Goal: Transaction & Acquisition: Purchase product/service

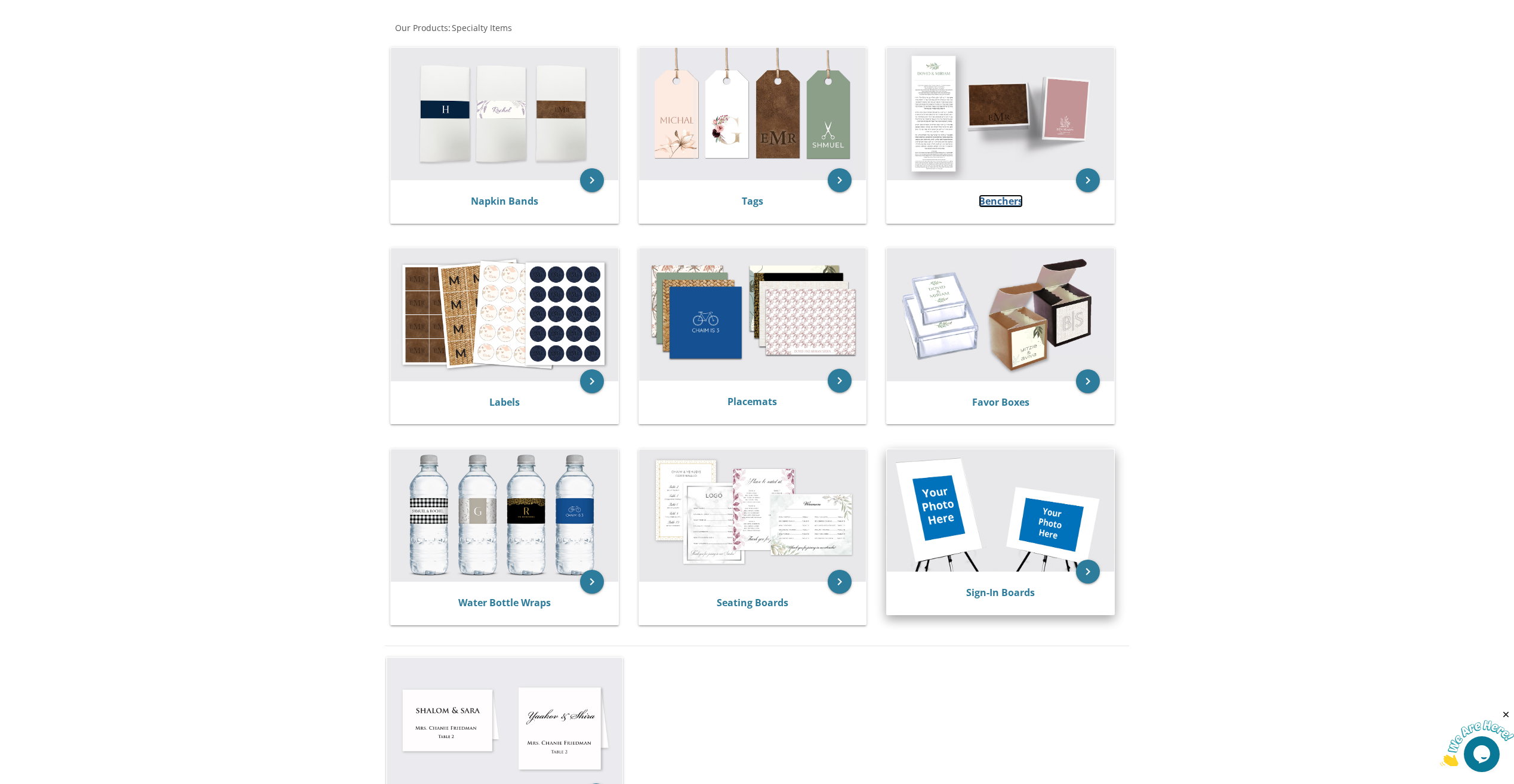
scroll to position [239, 0]
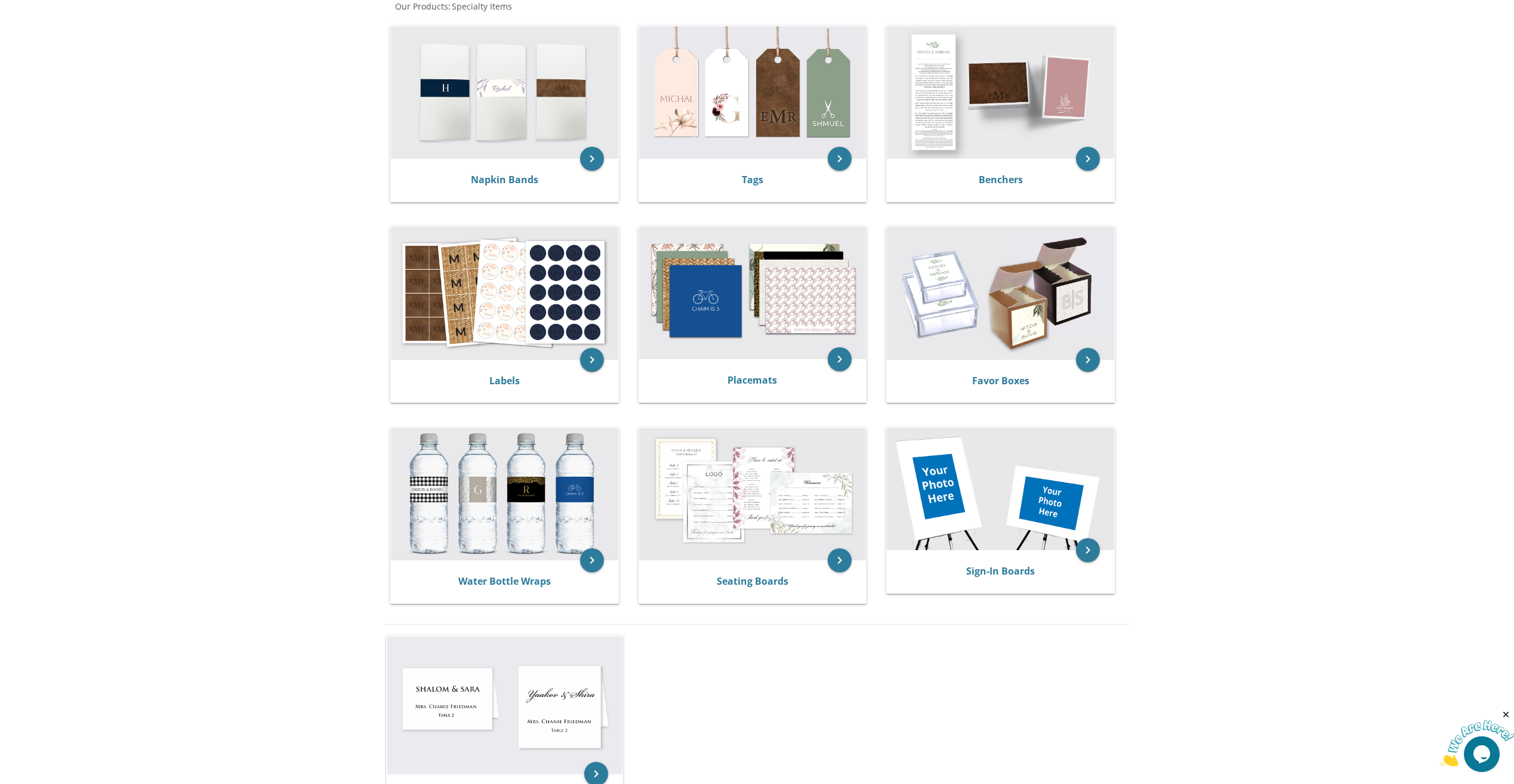
drag, startPoint x: 768, startPoint y: 380, endPoint x: 1258, endPoint y: 375, distance: 490.0
click at [1258, 375] on body "My Cart Total: View Cart Item(s) Submit My Cart Total: View Cart Item(s) Login …" at bounding box center [757, 415] width 1514 height 1309
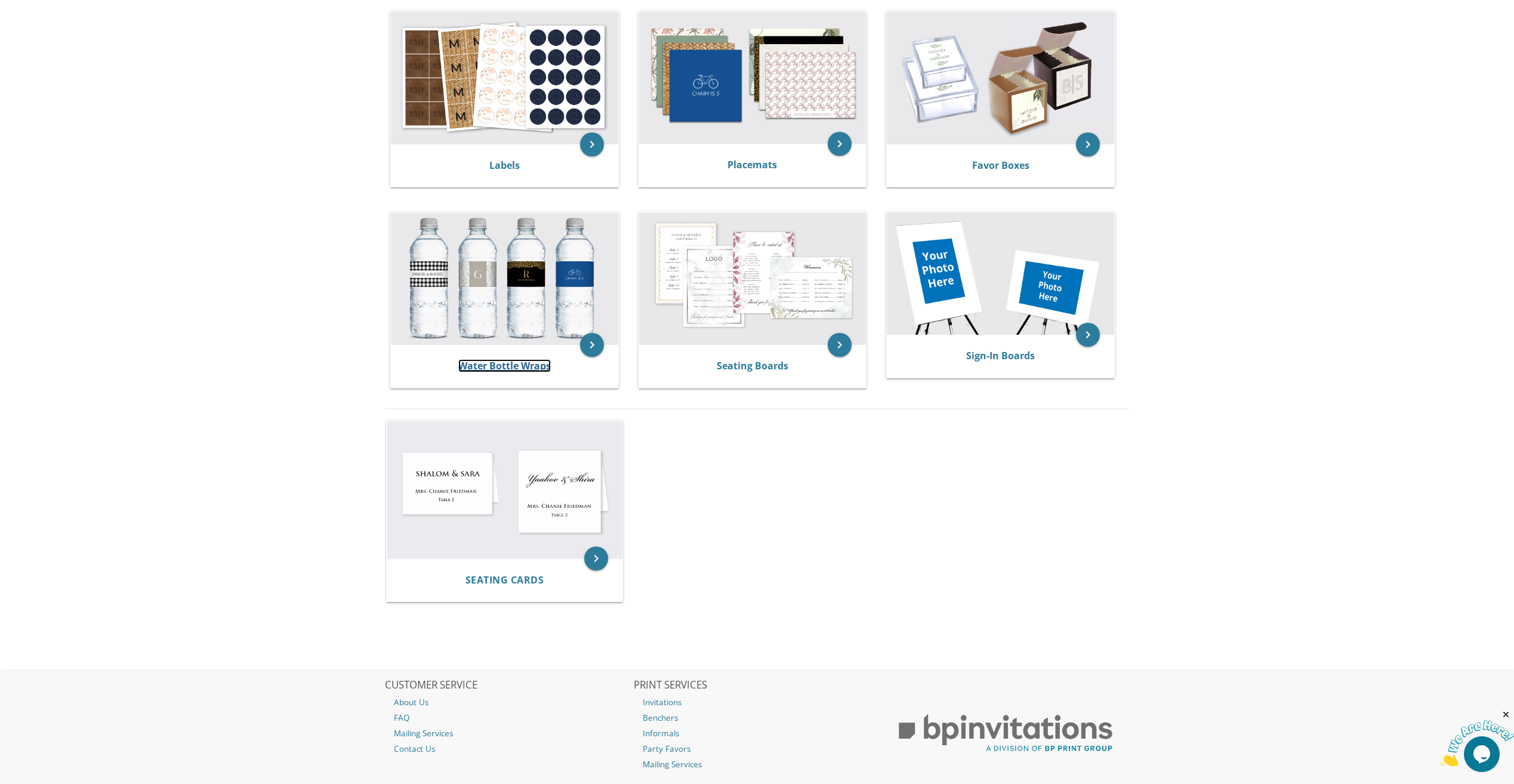
scroll to position [525, 0]
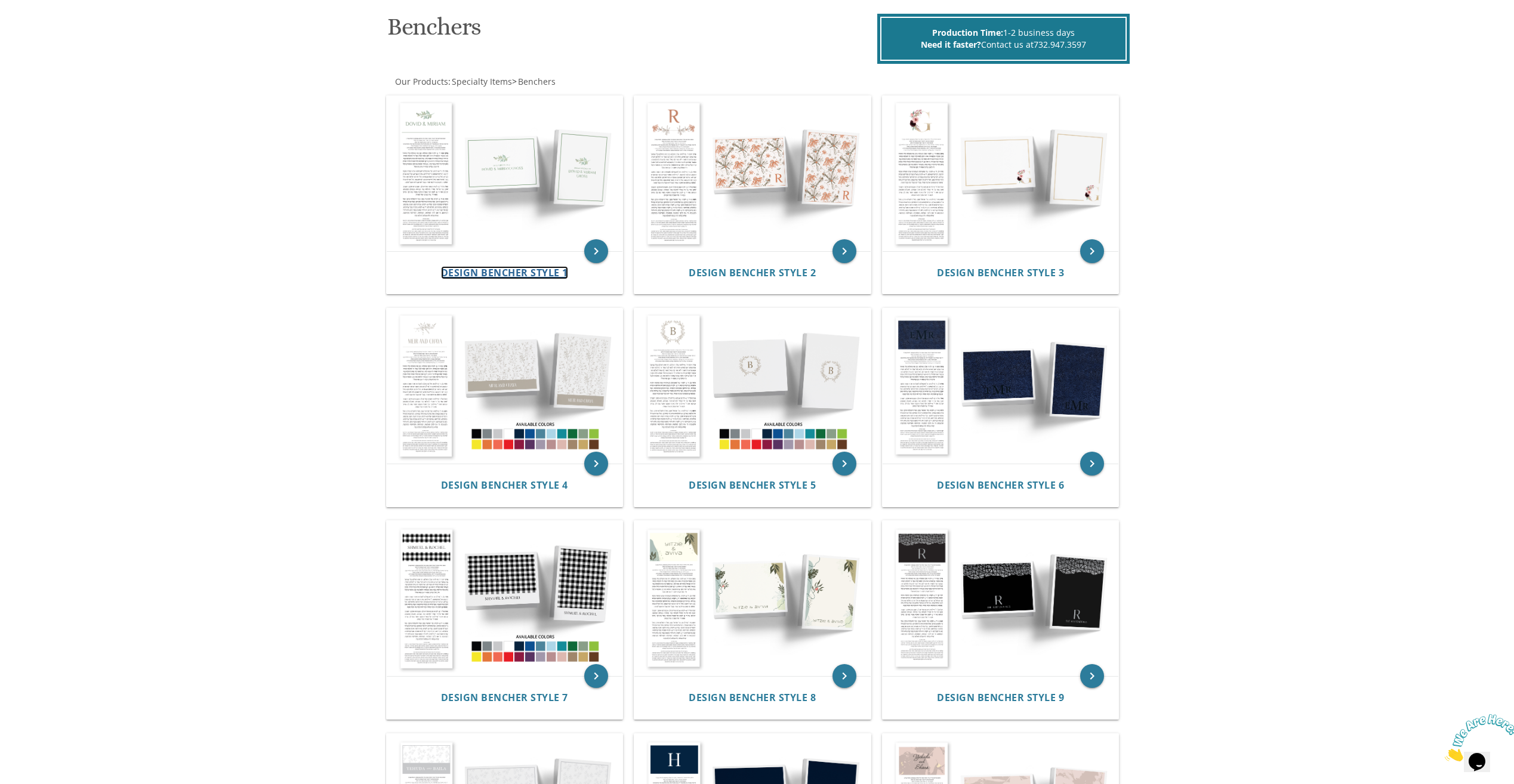
scroll to position [239, 0]
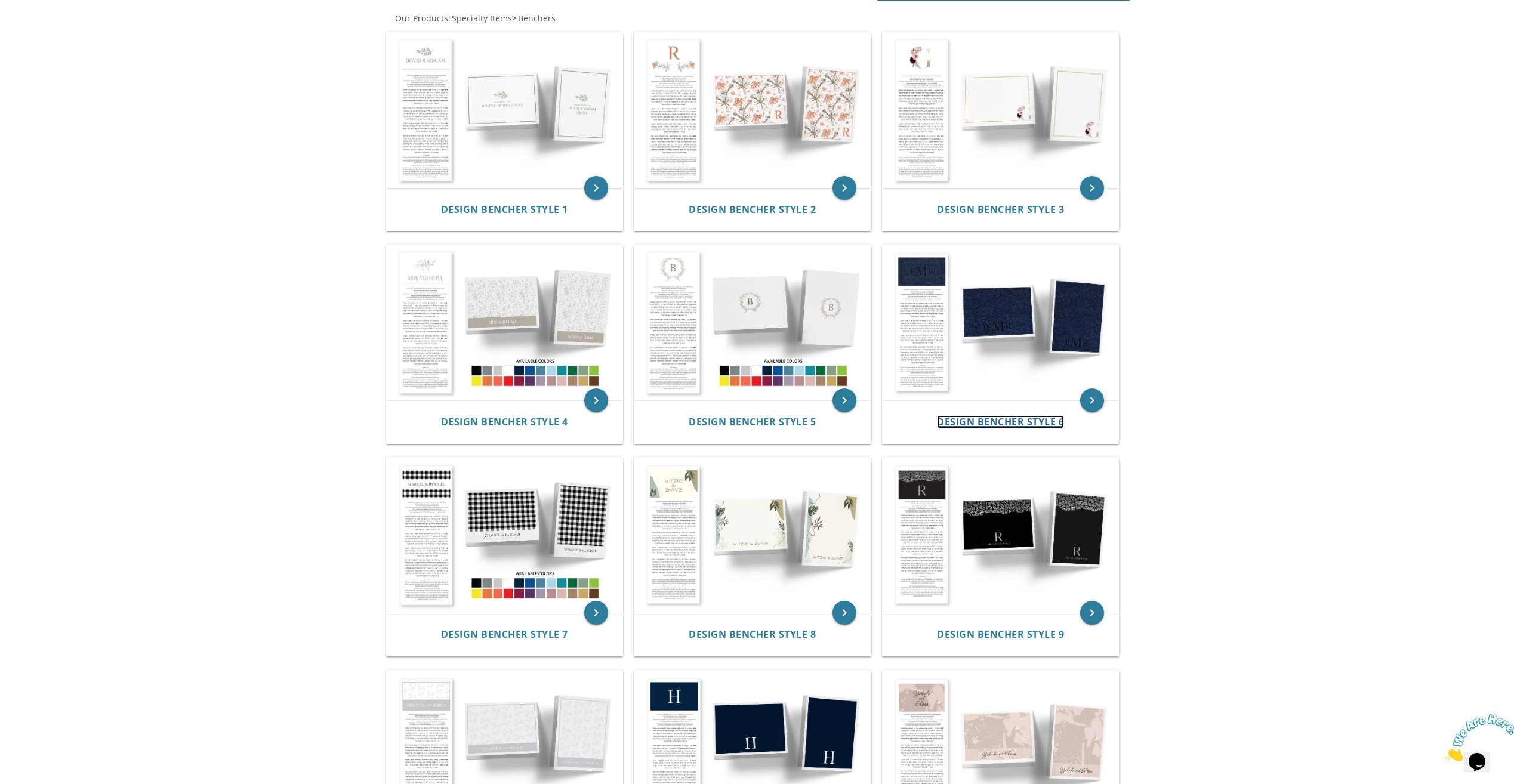
drag, startPoint x: 1005, startPoint y: 423, endPoint x: 1277, endPoint y: 55, distance: 457.6
click at [1005, 422] on span "Design Bencher Style 6" at bounding box center [1000, 421] width 127 height 13
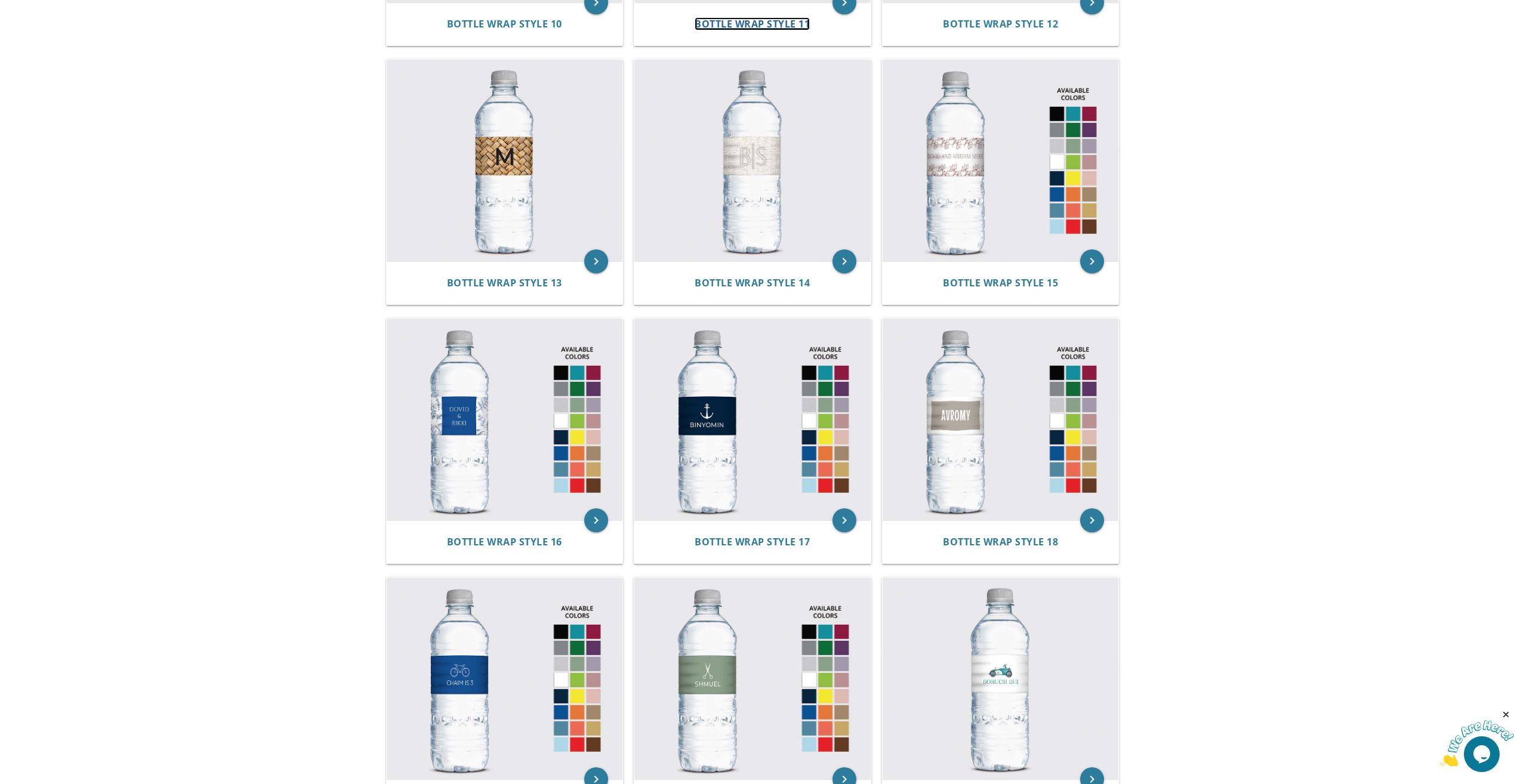
scroll to position [1253, 0]
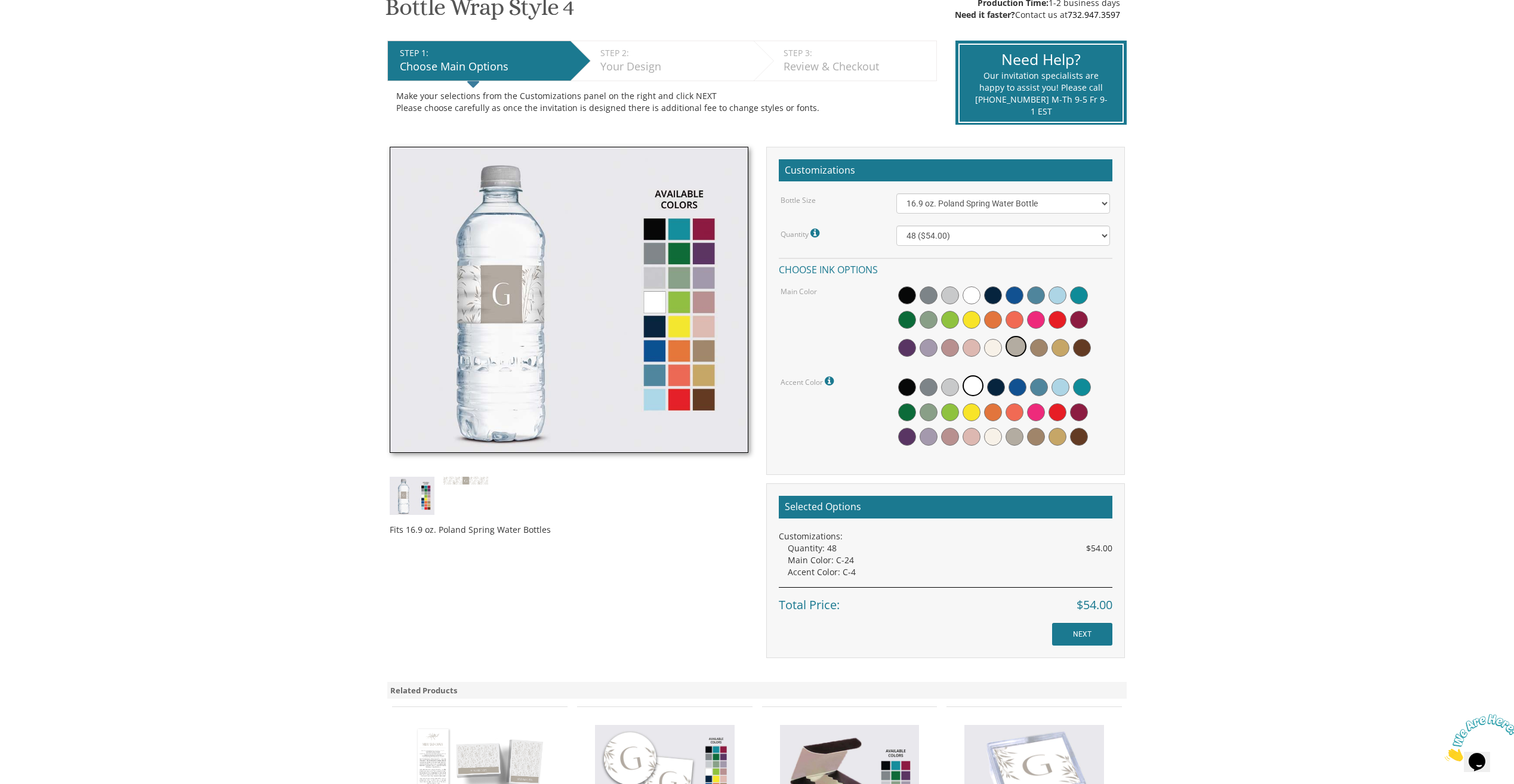
scroll to position [179, 0]
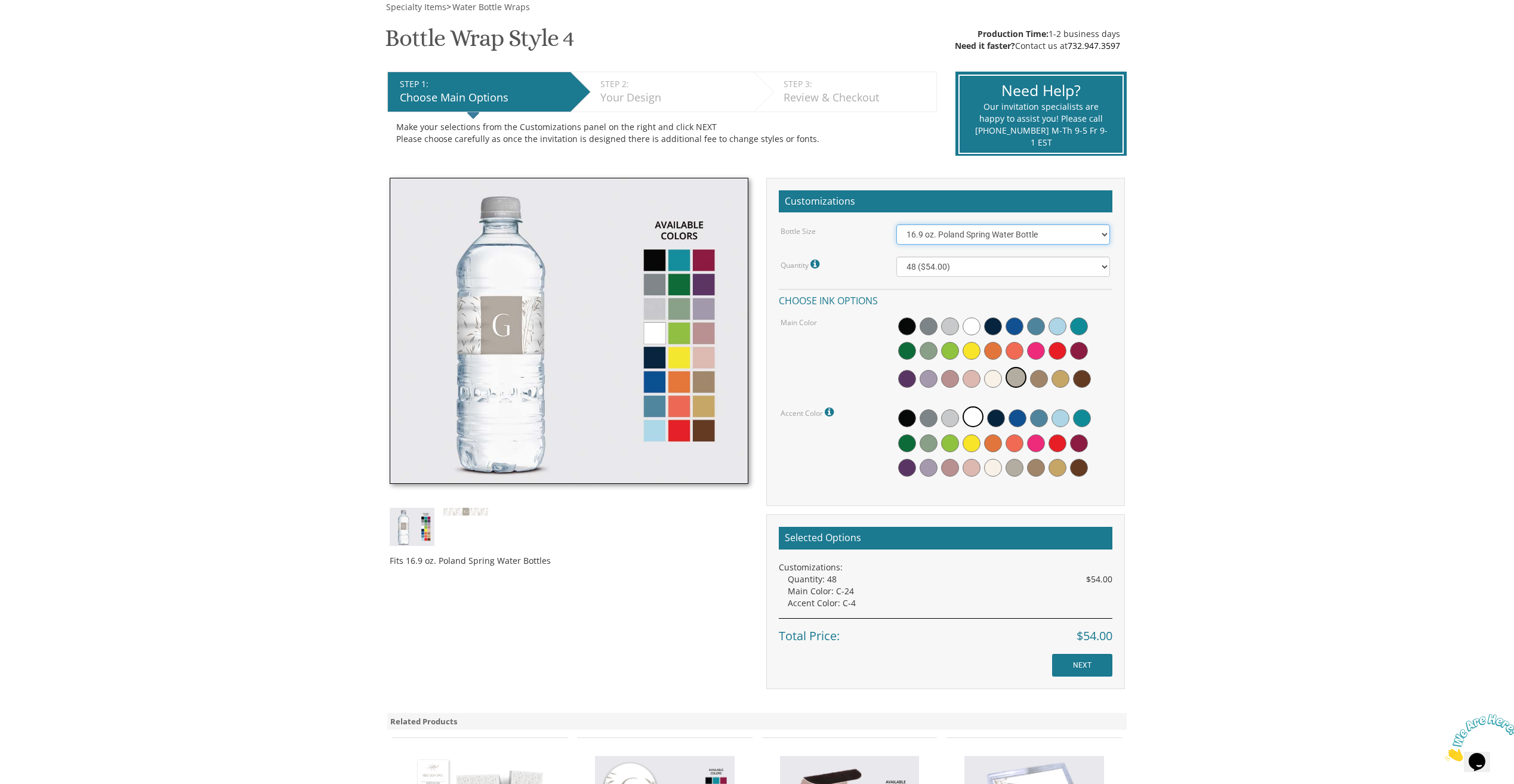
click at [935, 239] on select "16.9 oz. Poland Spring Water Bottle 13.5 oz. Fred Water Bottle" at bounding box center [1003, 234] width 214 height 20
click at [896, 224] on select "16.9 oz. Poland Spring Water Bottle 13.5 oz. Fred Water Bottle" at bounding box center [1003, 234] width 214 height 20
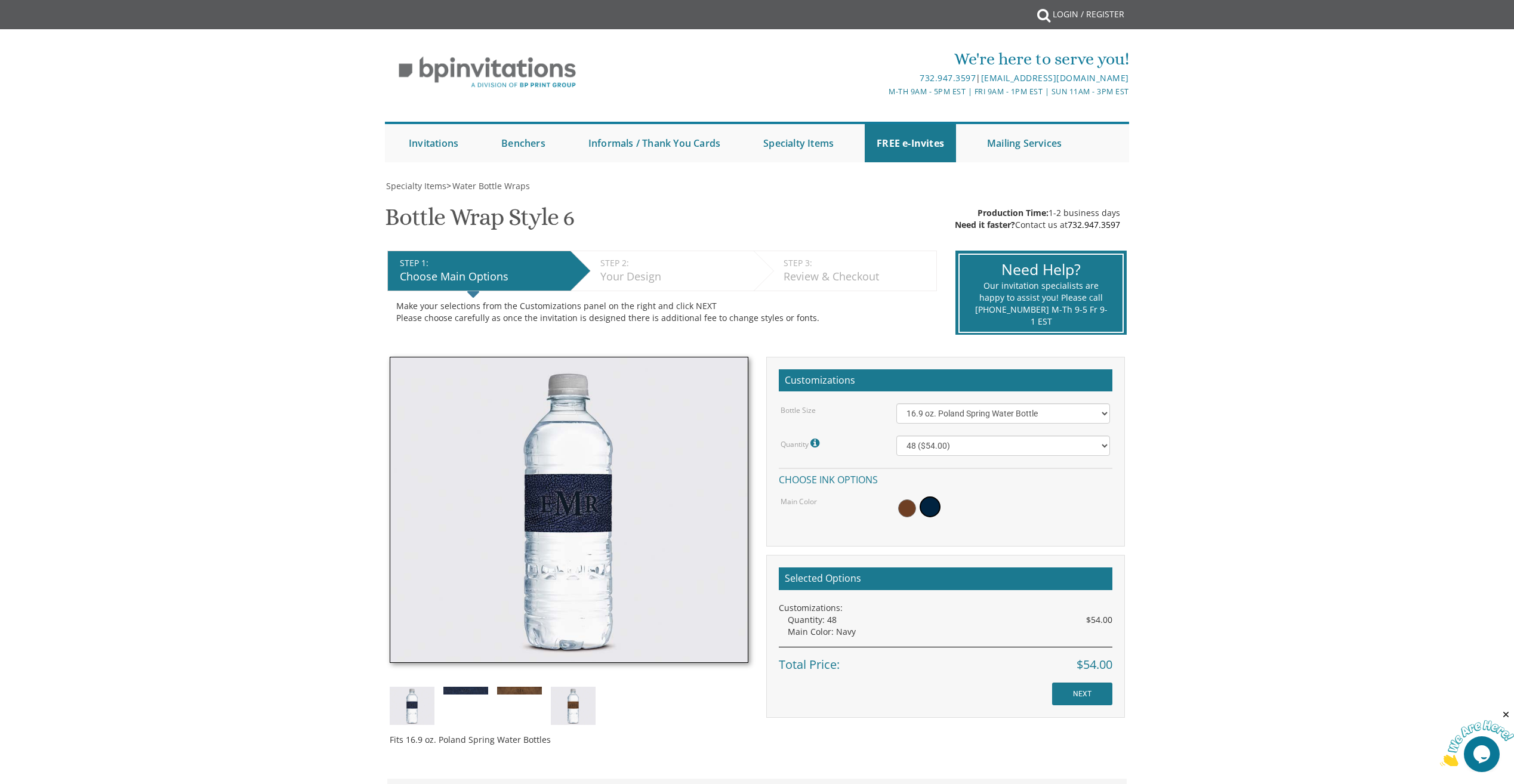
click at [471, 694] on img at bounding box center [466, 691] width 45 height 8
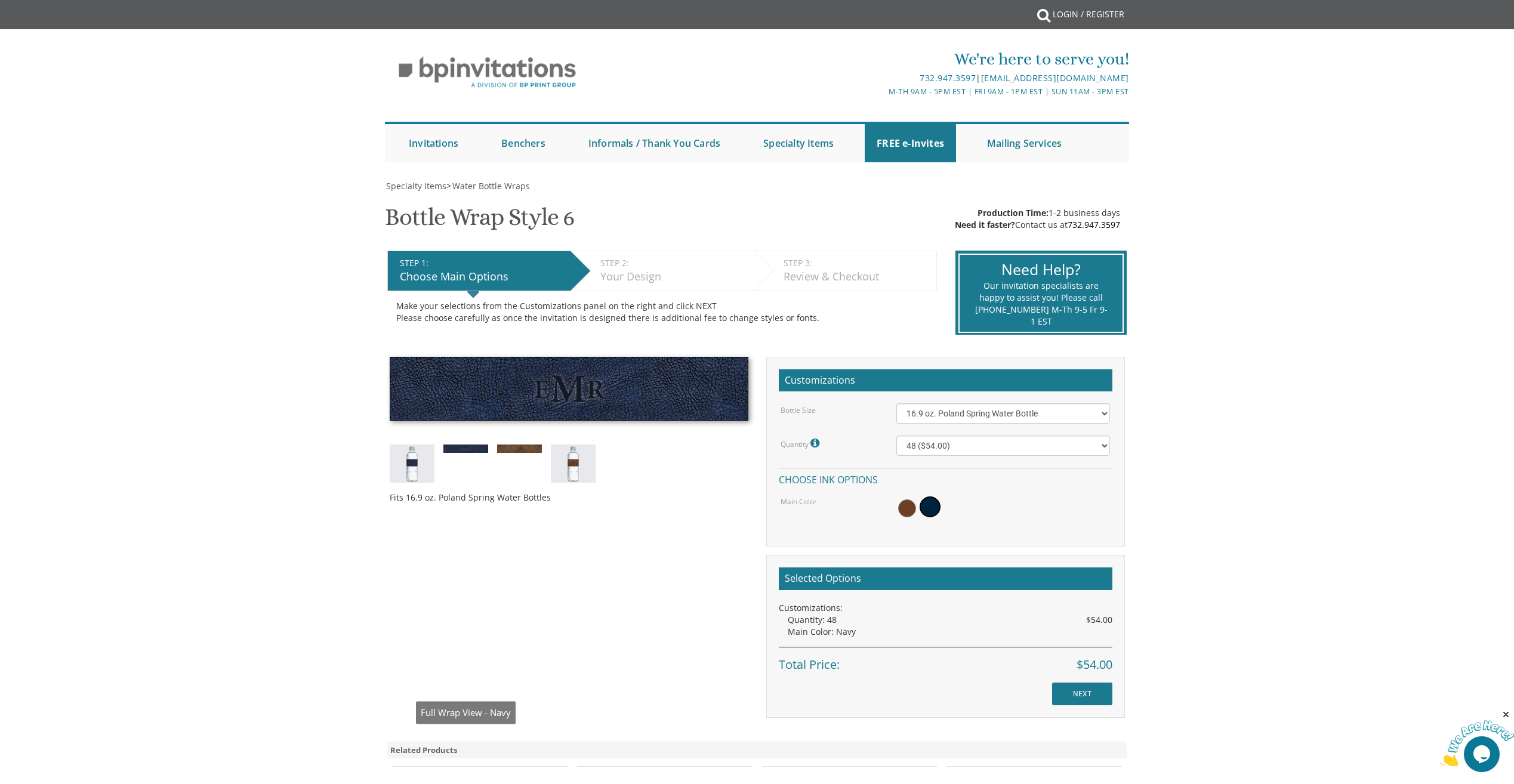
click at [509, 693] on div "Fits 16.9 oz. Poland Spring Water Bottles Customizations Bottle Size 16.9 oz. P…" at bounding box center [758, 538] width 753 height 361
click at [572, 477] on img at bounding box center [573, 464] width 45 height 38
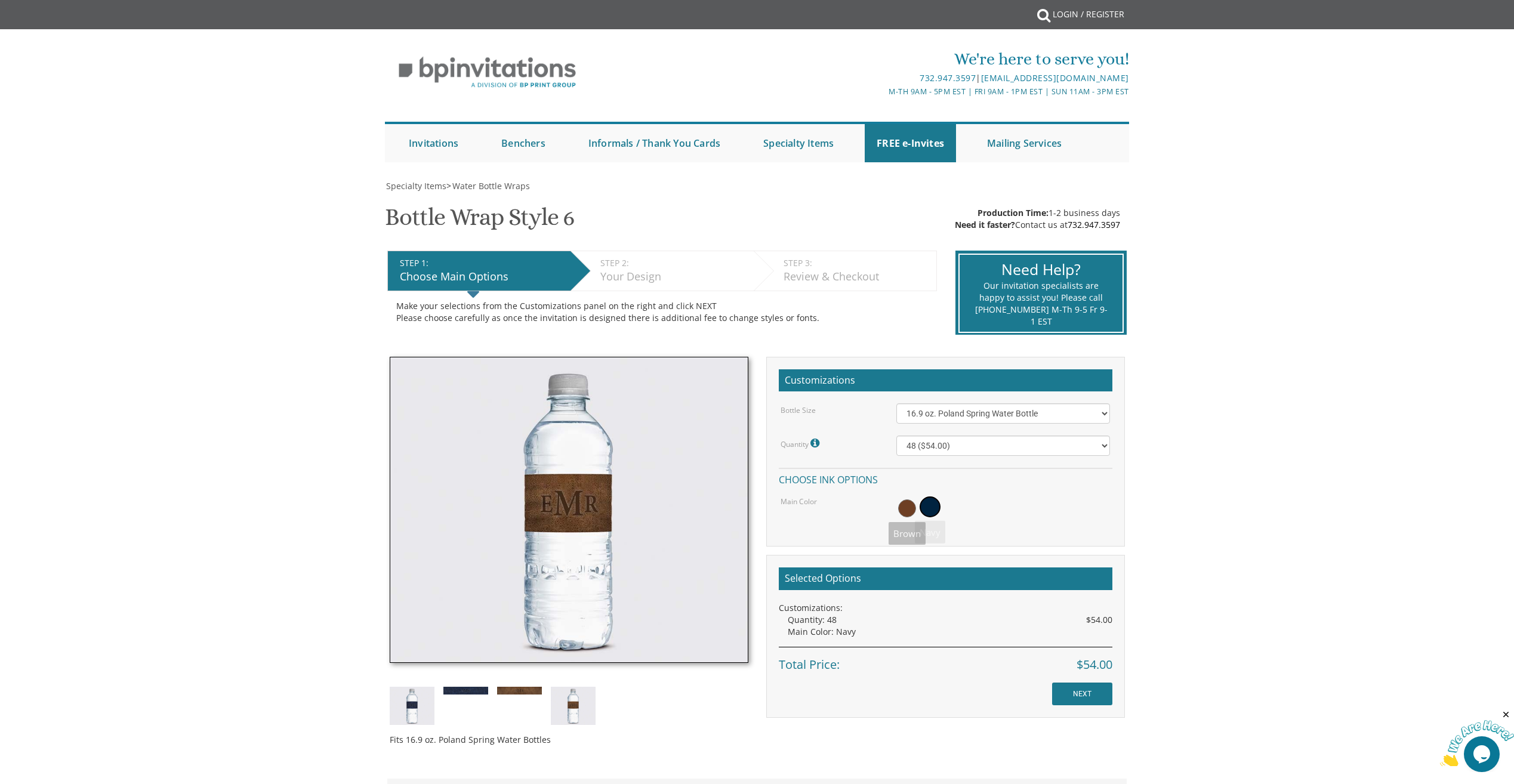
drag, startPoint x: 920, startPoint y: 514, endPoint x: 922, endPoint y: 506, distance: 8.2
click at [920, 513] on div at bounding box center [1003, 508] width 214 height 28
click at [923, 508] on span at bounding box center [930, 507] width 21 height 21
click at [904, 511] on span at bounding box center [907, 508] width 18 height 18
click at [1087, 699] on input "NEXT" at bounding box center [1082, 694] width 60 height 23
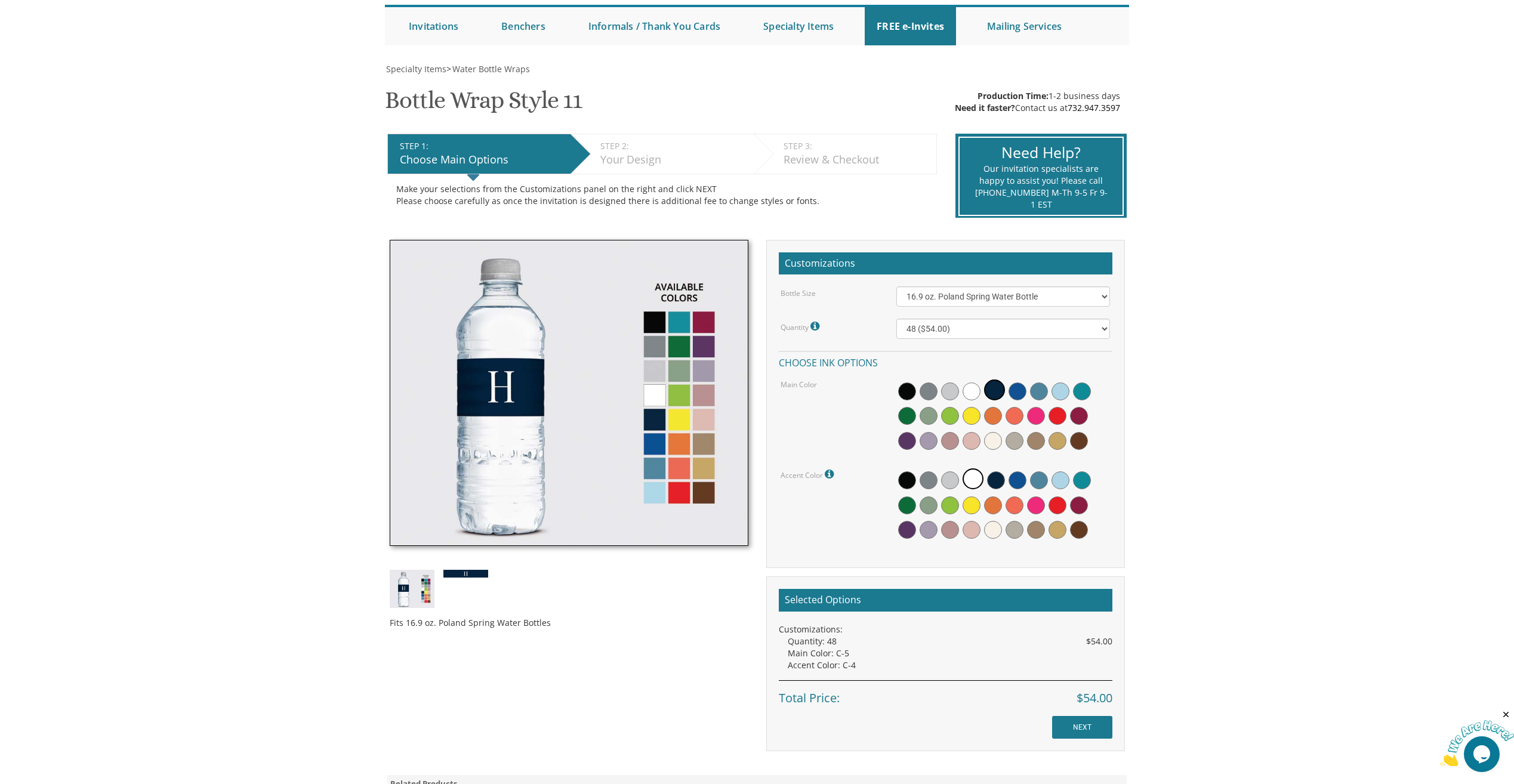
scroll to position [119, 0]
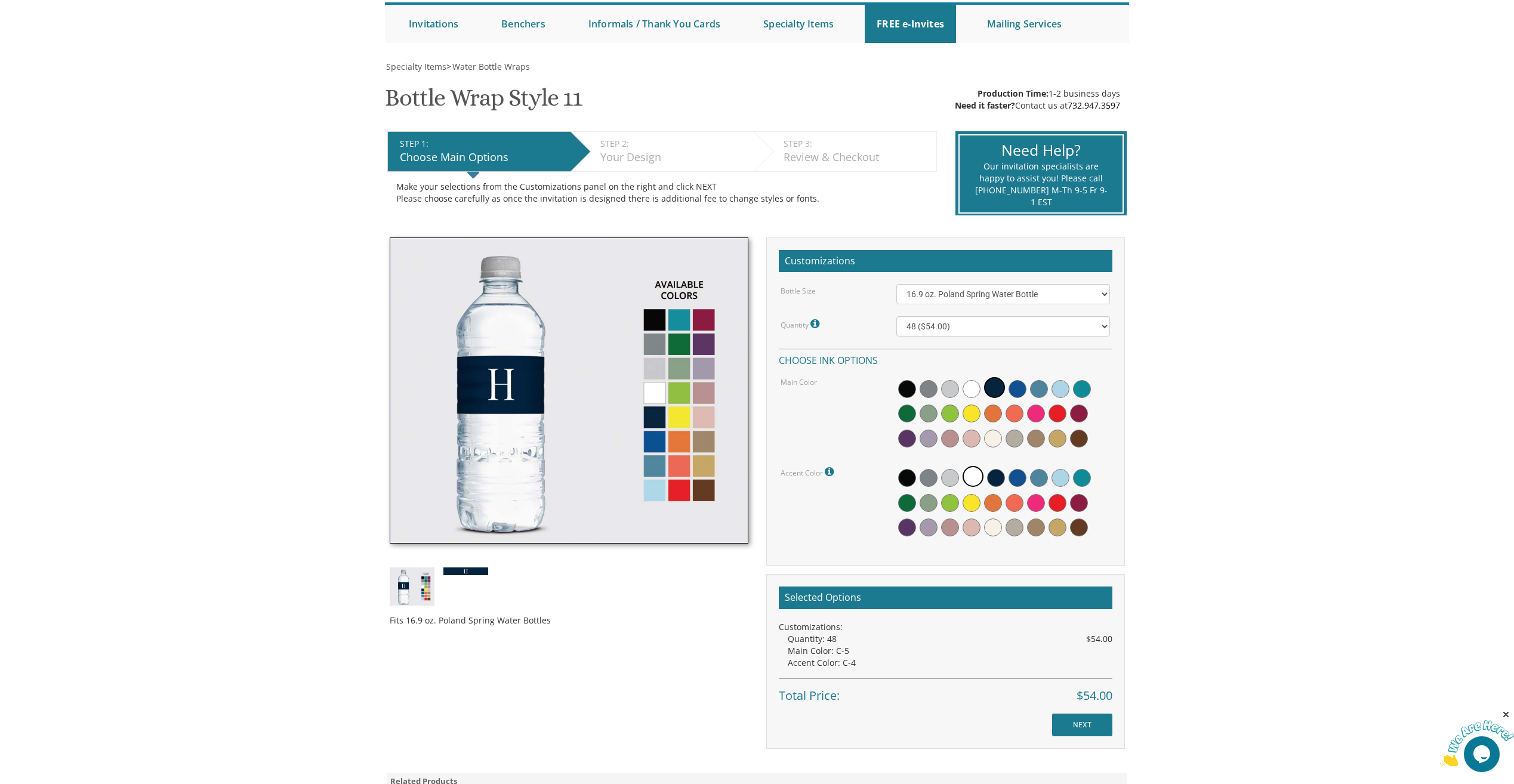
click at [459, 567] on div "Fits 16.9 oz. Poland Spring Water Bottles" at bounding box center [569, 437] width 377 height 398
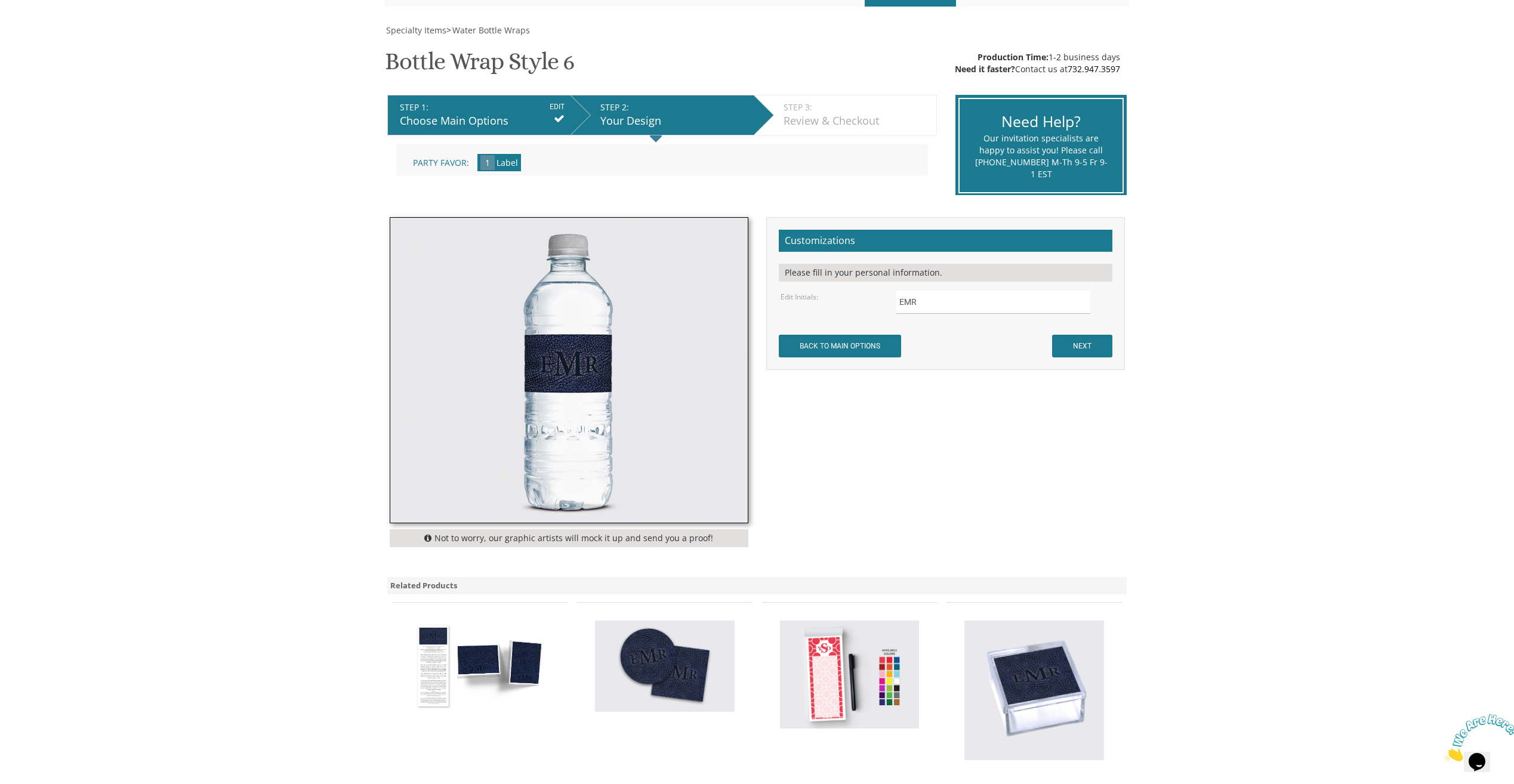
scroll to position [239, 0]
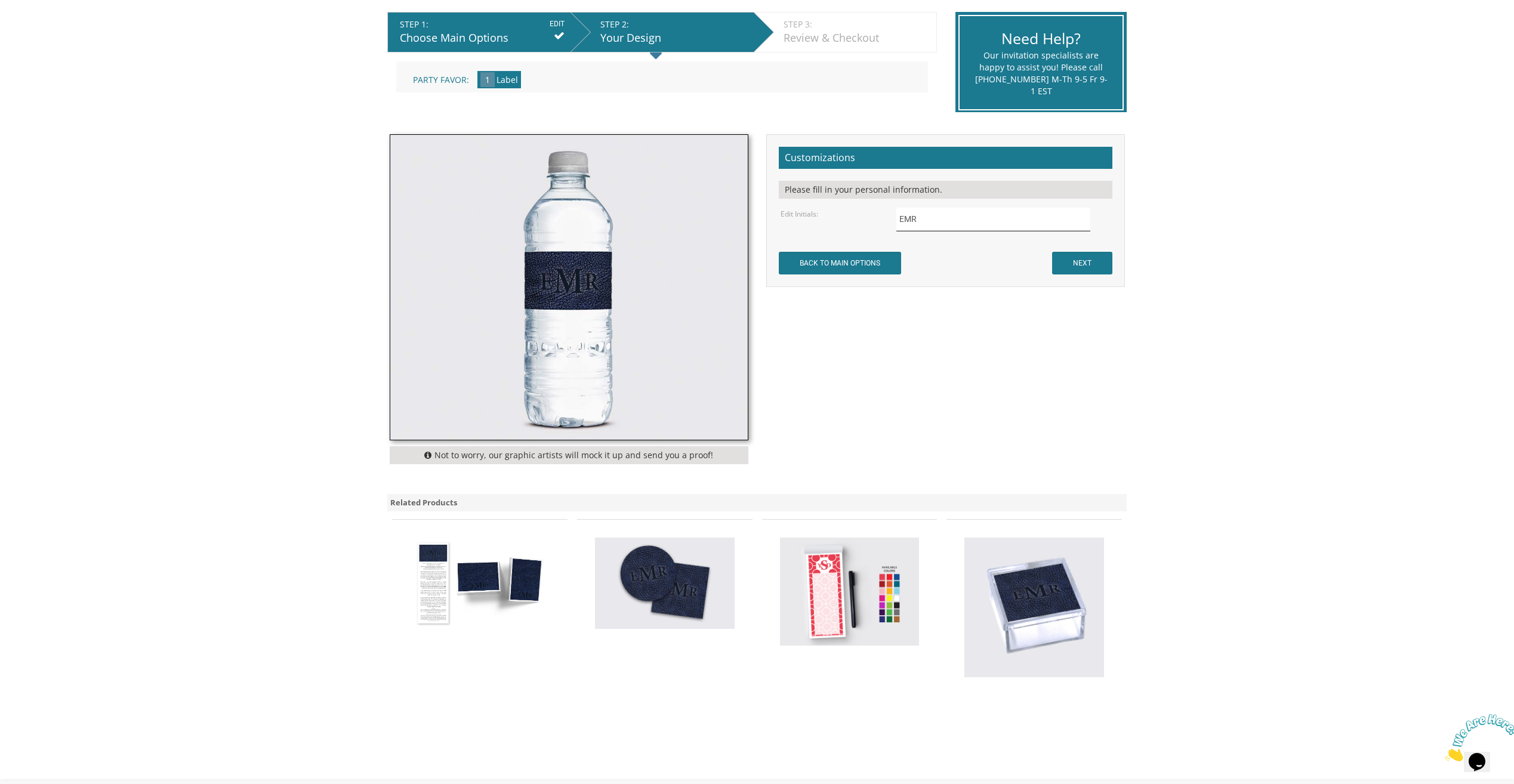
click at [962, 221] on input "EMR" at bounding box center [994, 219] width 194 height 23
drag, startPoint x: 962, startPoint y: 221, endPoint x: 879, endPoint y: 216, distance: 83.2
click at [790, 217] on div "Edit Initials: EMR" at bounding box center [945, 219] width 347 height 23
click at [1441, 219] on body "My Cart {{shoppingcart.totalQuantityDisplay}} Total: {{shoppingcart.subtotal}} …" at bounding box center [757, 362] width 1514 height 1202
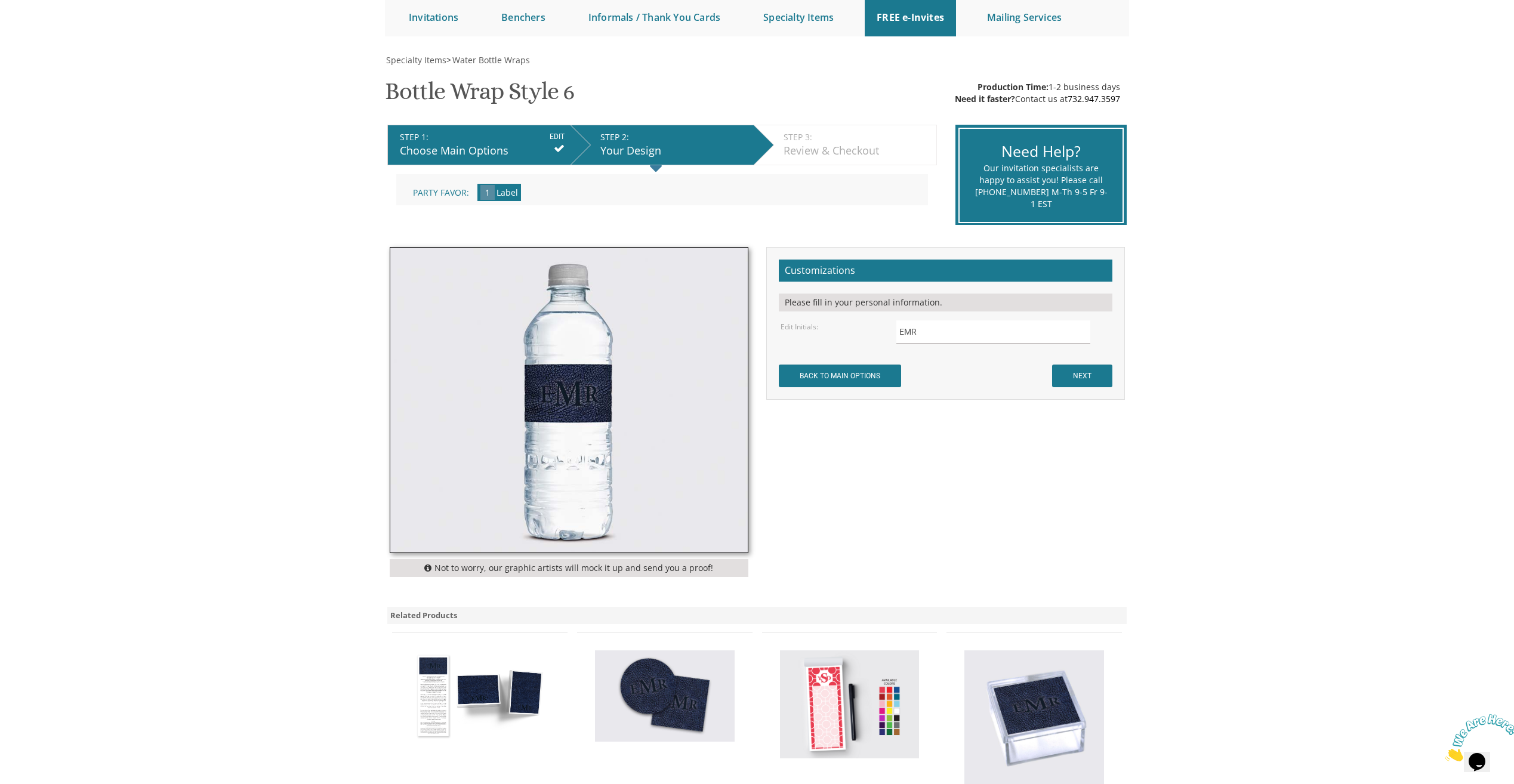
scroll to position [0, 0]
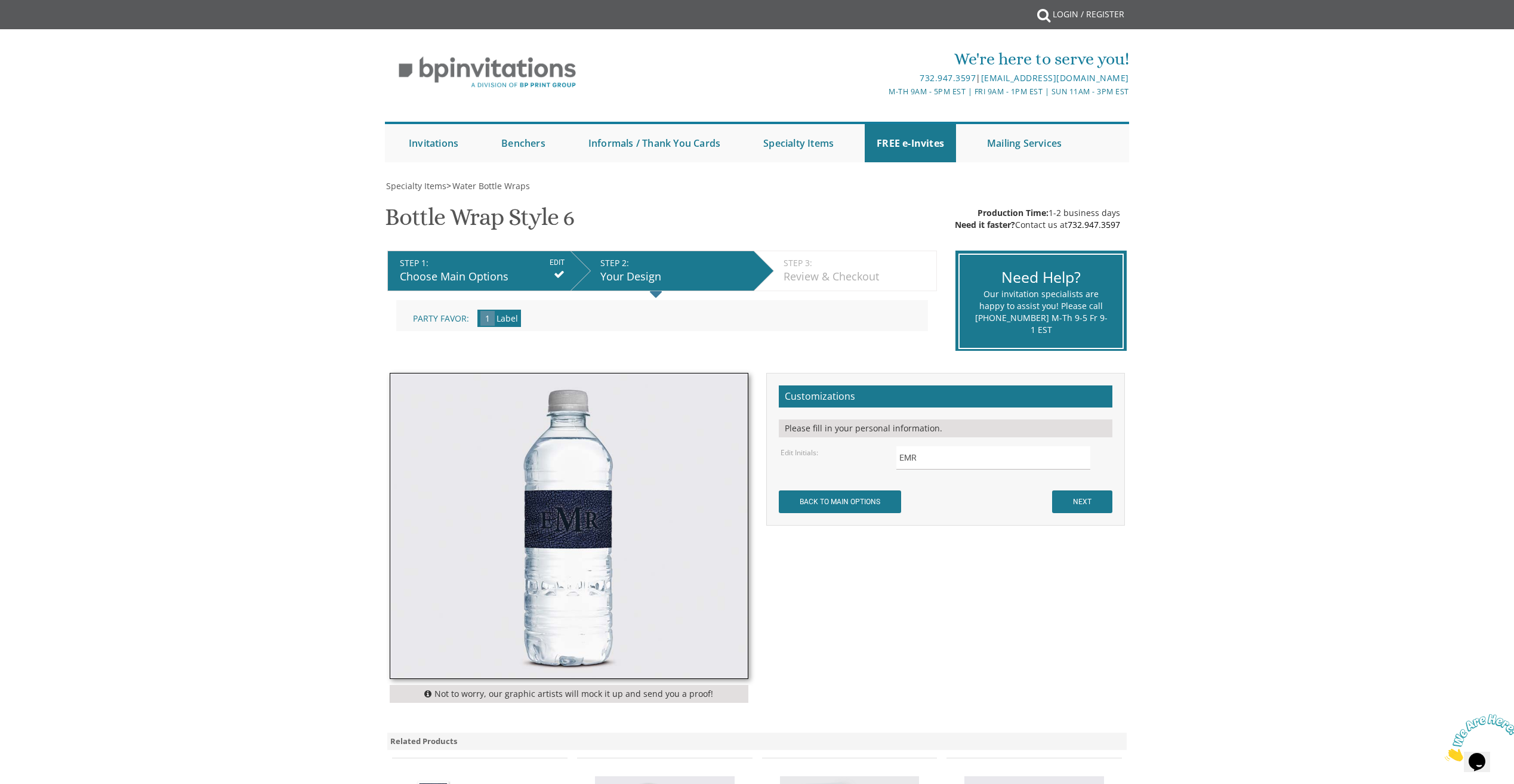
click at [649, 506] on img at bounding box center [569, 526] width 358 height 305
drag, startPoint x: 845, startPoint y: 557, endPoint x: 774, endPoint y: 414, distance: 159.7
click at [847, 552] on div "Not to worry, our graphic artists will mock it up and send you a proof! Customi…" at bounding box center [758, 541] width 753 height 336
click at [865, 509] on input "BACK TO MAIN OPTIONS" at bounding box center [840, 501] width 122 height 23
click at [855, 502] on input "BACK TO MAIN OPTIONS" at bounding box center [840, 501] width 122 height 23
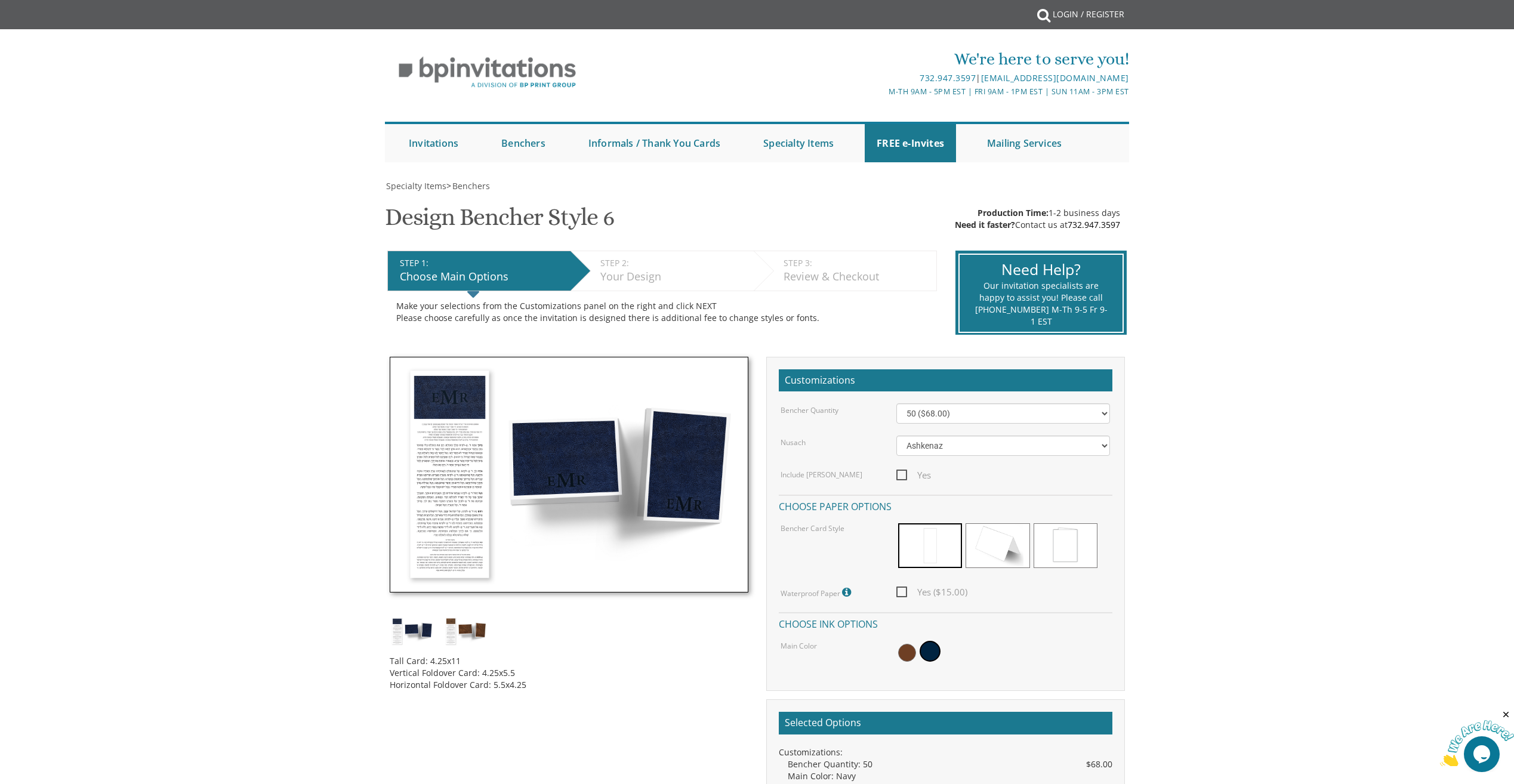
click at [900, 659] on div at bounding box center [1003, 653] width 214 height 28
click at [907, 652] on span at bounding box center [907, 653] width 18 height 18
click at [912, 646] on span at bounding box center [909, 651] width 21 height 21
drag, startPoint x: 1148, startPoint y: 74, endPoint x: 979, endPoint y: 73, distance: 169.0
click at [979, 73] on div "We're here to serve you! 732.947.3597 | invitations@bpprintgroup.com M-Th 9am -…" at bounding box center [757, 101] width 1514 height 133
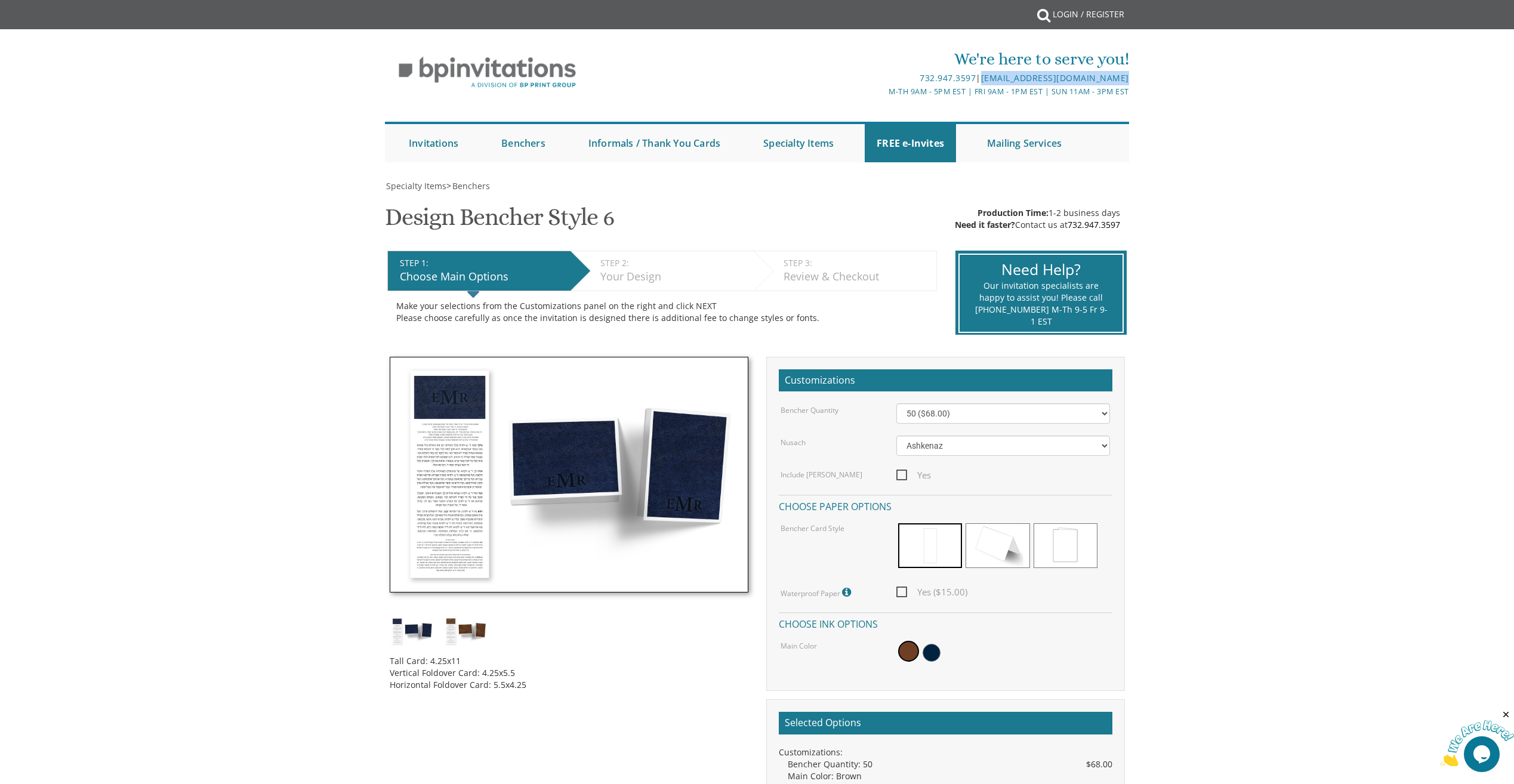
copy link "[EMAIL_ADDRESS][DOMAIN_NAME]"
click at [899, 651] on span at bounding box center [909, 651] width 21 height 21
click at [903, 648] on span at bounding box center [909, 651] width 21 height 21
click at [973, 420] on select "50 ($68.00) 60 ($74.80) 70 ($81.60) 80 ($88.40) 90 ($95.20) 100 ($102.00) 125 (…" at bounding box center [1003, 414] width 214 height 20
click at [896, 404] on select "50 ($68.00) 60 ($74.80) 70 ($81.60) 80 ($88.40) 90 ($95.20) 100 ($102.00) 125 (…" at bounding box center [1003, 414] width 214 height 20
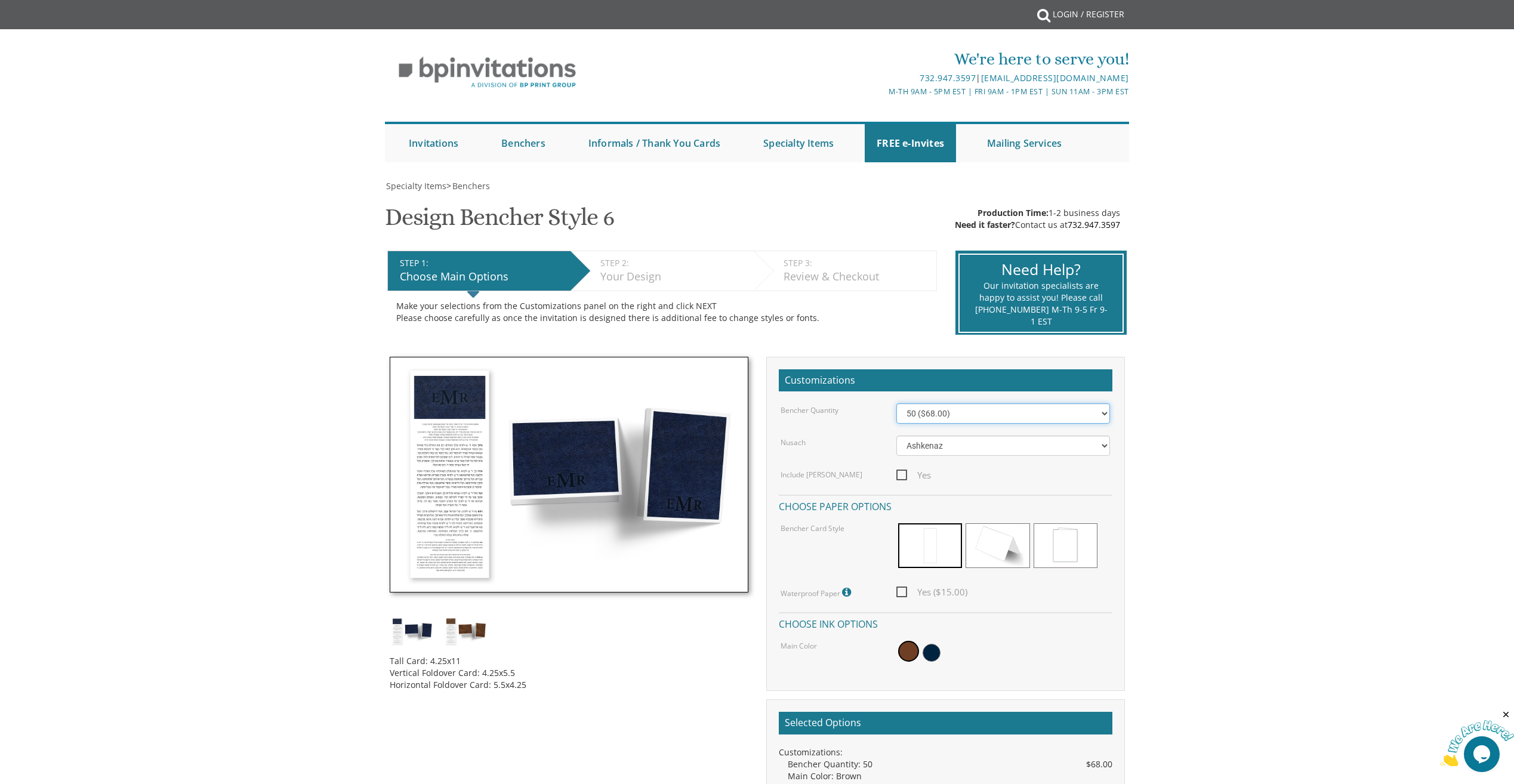
drag, startPoint x: 959, startPoint y: 417, endPoint x: 965, endPoint y: 421, distance: 7.2
click at [960, 417] on select "50 ($68.00) 60 ($74.80) 70 ($81.60) 80 ($88.40) 90 ($95.20) 100 ($102.00) 125 (…" at bounding box center [1003, 414] width 214 height 20
click at [896, 404] on select "50 ($68.00) 60 ($74.80) 70 ($81.60) 80 ($88.40) 90 ($95.20) 100 ($102.00) 125 (…" at bounding box center [1003, 414] width 214 height 20
click at [470, 630] on img at bounding box center [466, 631] width 45 height 29
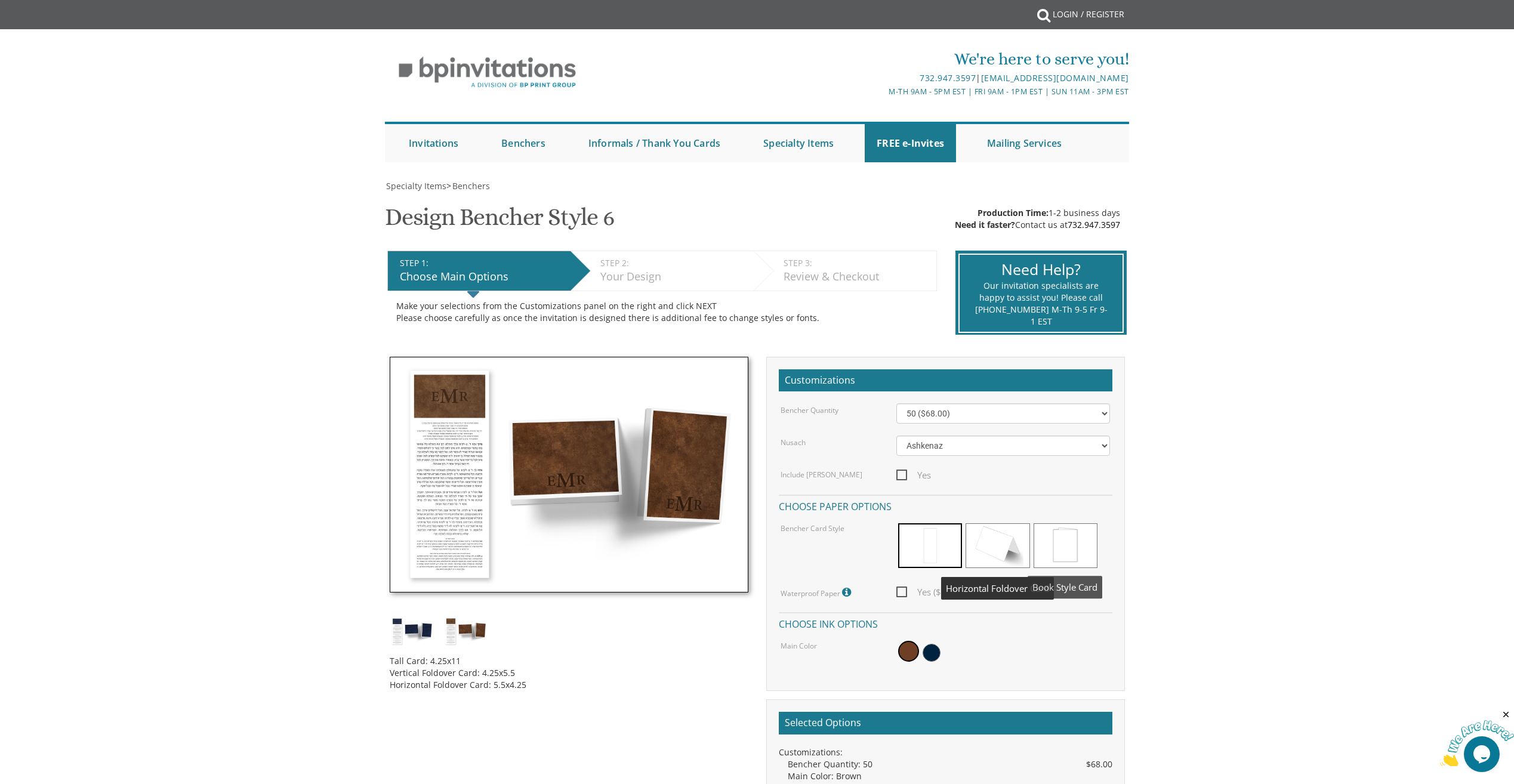
click at [1061, 545] on span at bounding box center [1065, 546] width 64 height 45
click at [1061, 541] on span at bounding box center [1065, 546] width 64 height 45
click at [1008, 539] on span at bounding box center [998, 546] width 64 height 45
click at [944, 555] on span at bounding box center [930, 546] width 64 height 45
click at [936, 552] on span at bounding box center [930, 546] width 64 height 45
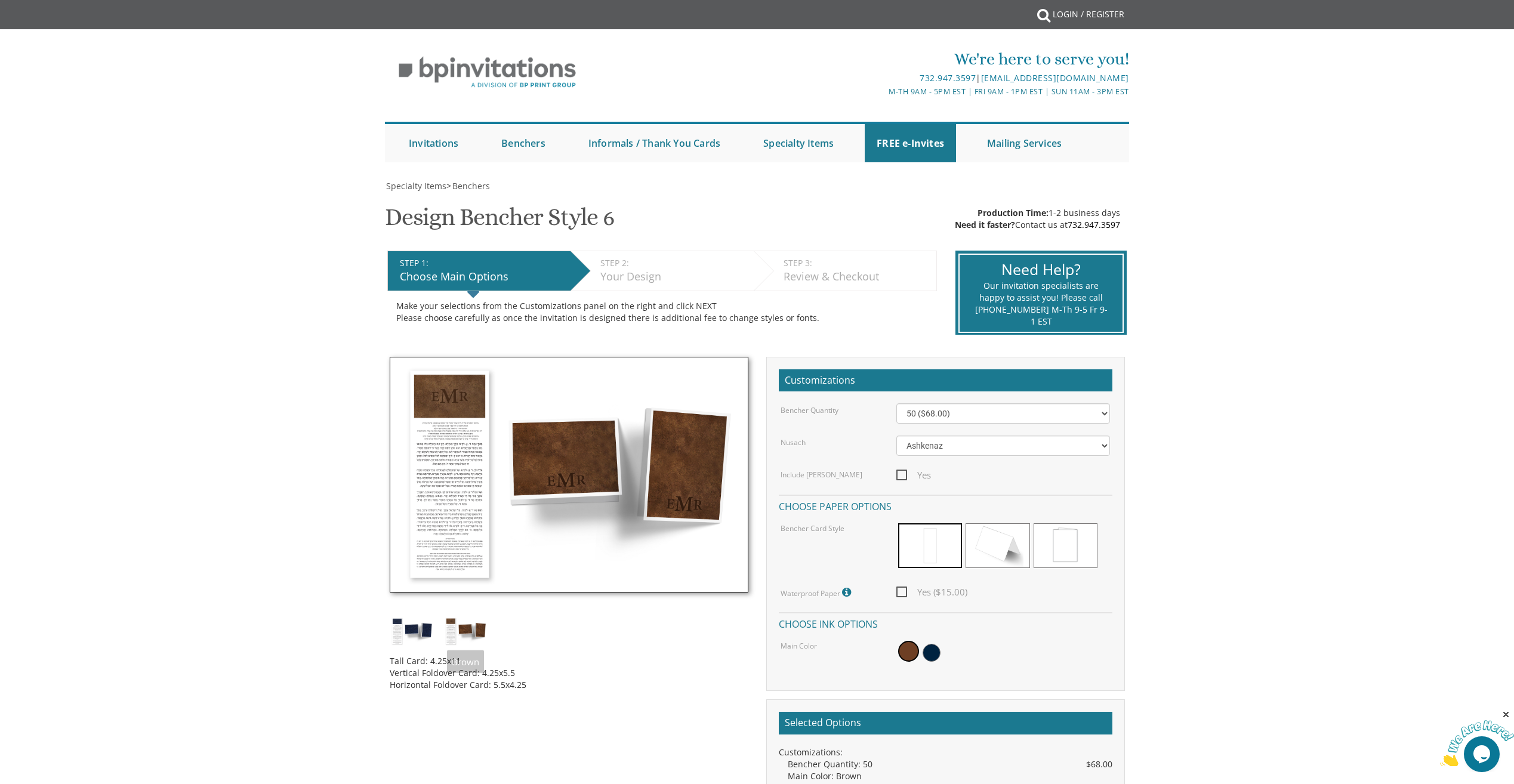
click at [559, 655] on div "Tall Card: 4.25x11 Vertical Foldover Card: 4.25x5.5 Horizontal Foldover Card: 5…" at bounding box center [569, 668] width 359 height 45
click at [990, 395] on div "Customizations Bencher Quantity 50 ($68.00) 60 ($74.80) 70 ($81.60) 80 ($88.40)…" at bounding box center [946, 524] width 359 height 334
click at [986, 407] on select "50 ($68.00) 60 ($74.80) 70 ($81.60) 80 ($88.40) 90 ($95.20) 100 ($102.00) 125 (…" at bounding box center [1003, 414] width 214 height 20
click at [896, 404] on select "50 ($68.00) 60 ($74.80) 70 ($81.60) 80 ($88.40) 90 ($95.20) 100 ($102.00) 125 (…" at bounding box center [1003, 414] width 214 height 20
click at [926, 444] on select "Ashkenaz Edut Mizrach" at bounding box center [1003, 445] width 214 height 20
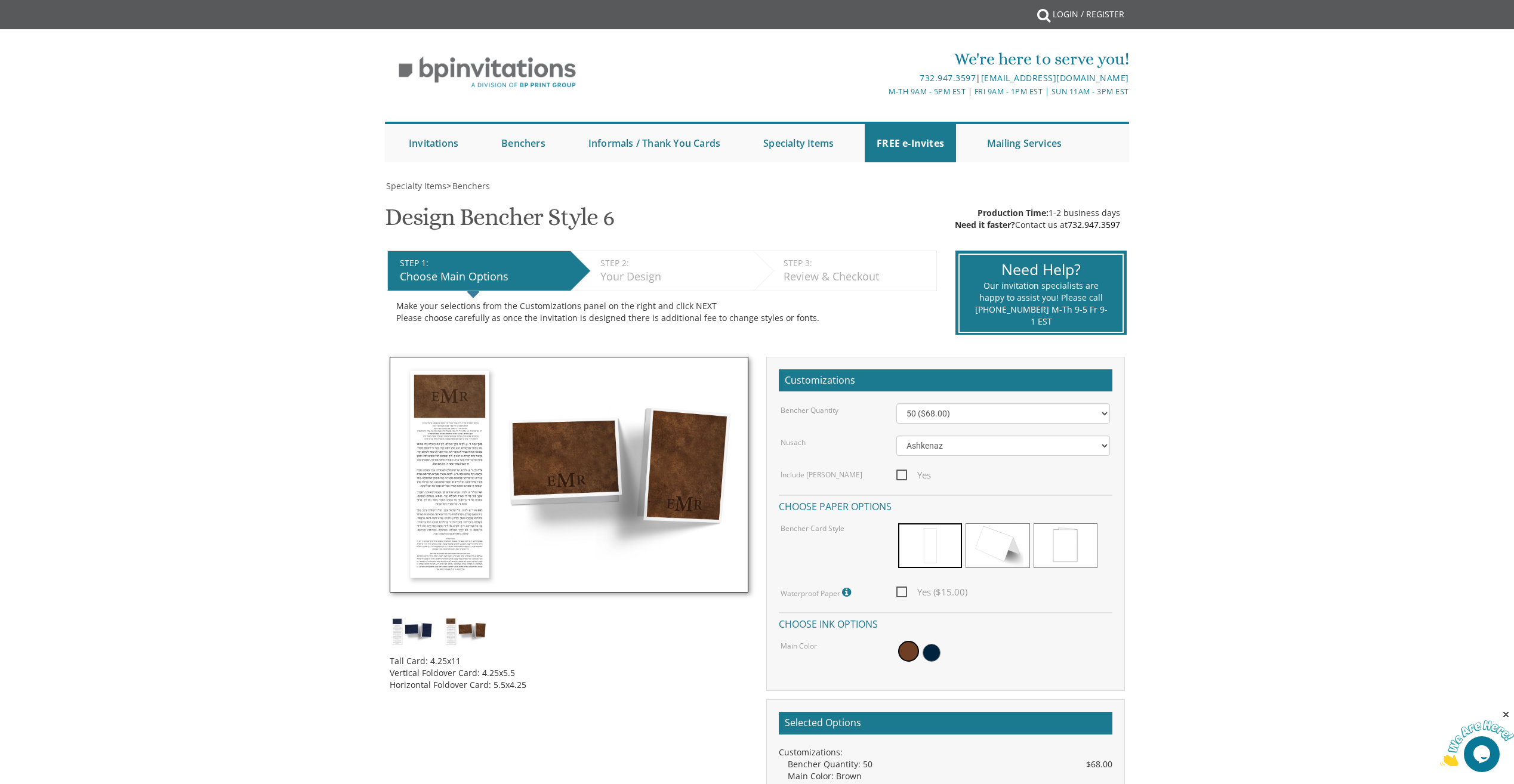
drag, startPoint x: 1171, startPoint y: 447, endPoint x: 1128, endPoint y: 442, distance: 43.3
click at [1171, 448] on body "My Cart {{shoppingcart.totalQuantityDisplay}} Total: {{shoppingcart.subtotal}} …" at bounding box center [757, 678] width 1514 height 1355
click at [986, 423] on select "50 ($68.00) 60 ($74.80) 70 ($81.60) 80 ($88.40) 90 ($95.20) 100 ($102.00) 125 (…" at bounding box center [1003, 414] width 214 height 20
click at [1201, 417] on body "My Cart {{shoppingcart.totalQuantityDisplay}} Total: {{shoppingcart.subtotal}} …" at bounding box center [757, 678] width 1514 height 1355
click at [468, 633] on img at bounding box center [466, 631] width 45 height 29
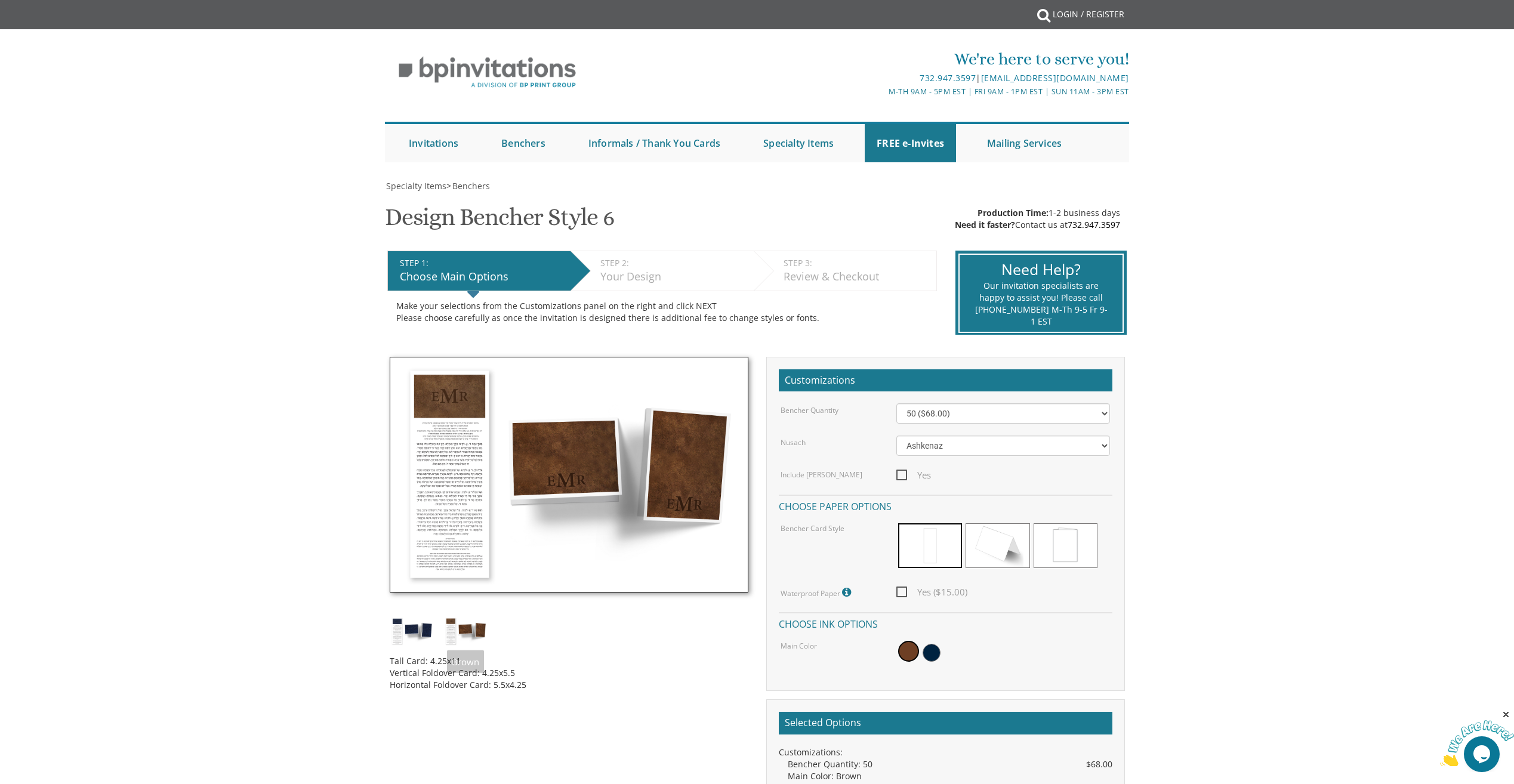
click at [414, 637] on img at bounding box center [412, 631] width 45 height 29
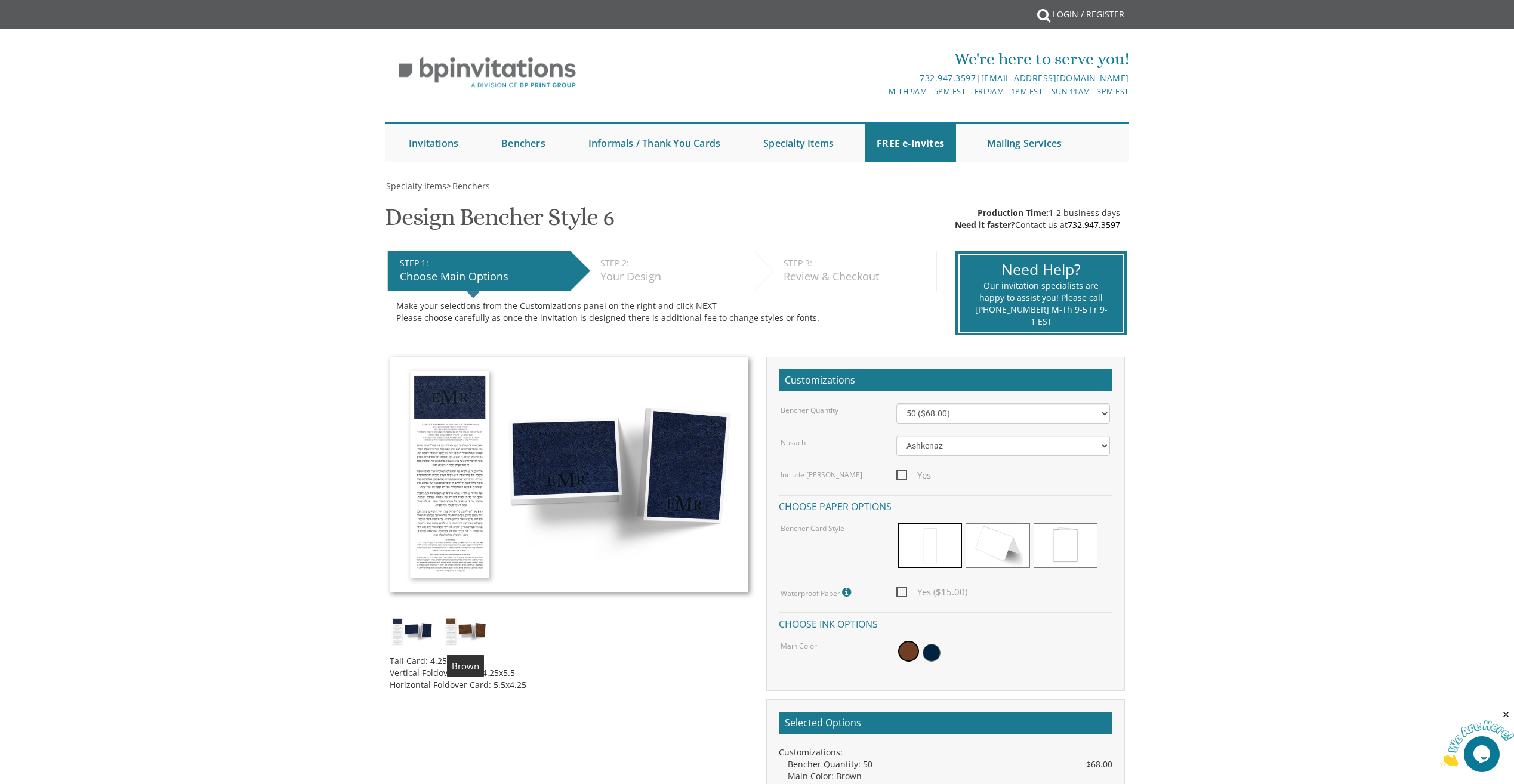
click at [465, 636] on img at bounding box center [466, 631] width 45 height 29
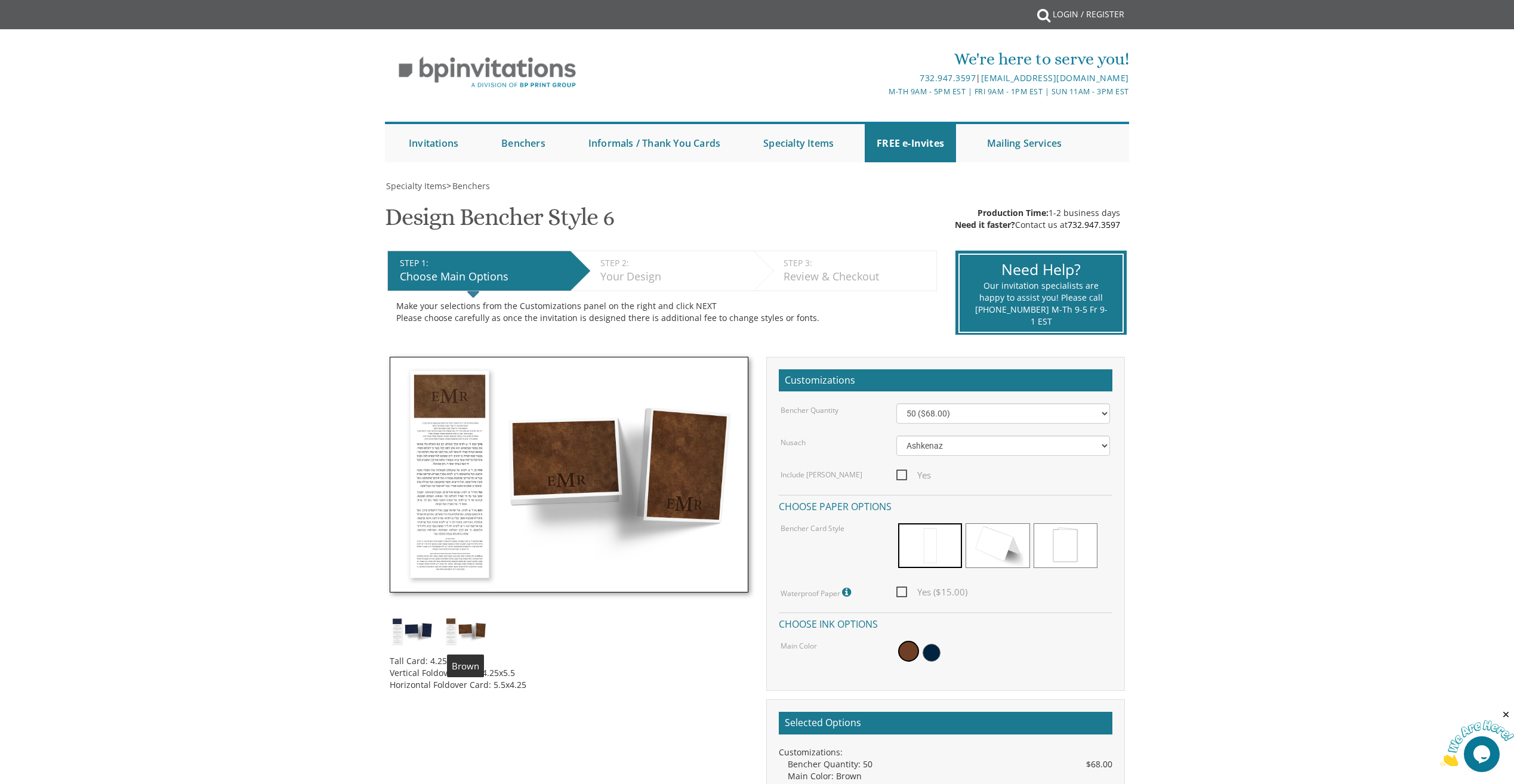
click at [672, 640] on div "Tall Card: 4.25x11 Vertical Foldover Card: 4.25x5.5 Horizontal Foldover Card: 5…" at bounding box center [569, 528] width 377 height 343
click at [1001, 551] on span at bounding box center [998, 546] width 64 height 45
click at [461, 637] on img at bounding box center [466, 631] width 45 height 29
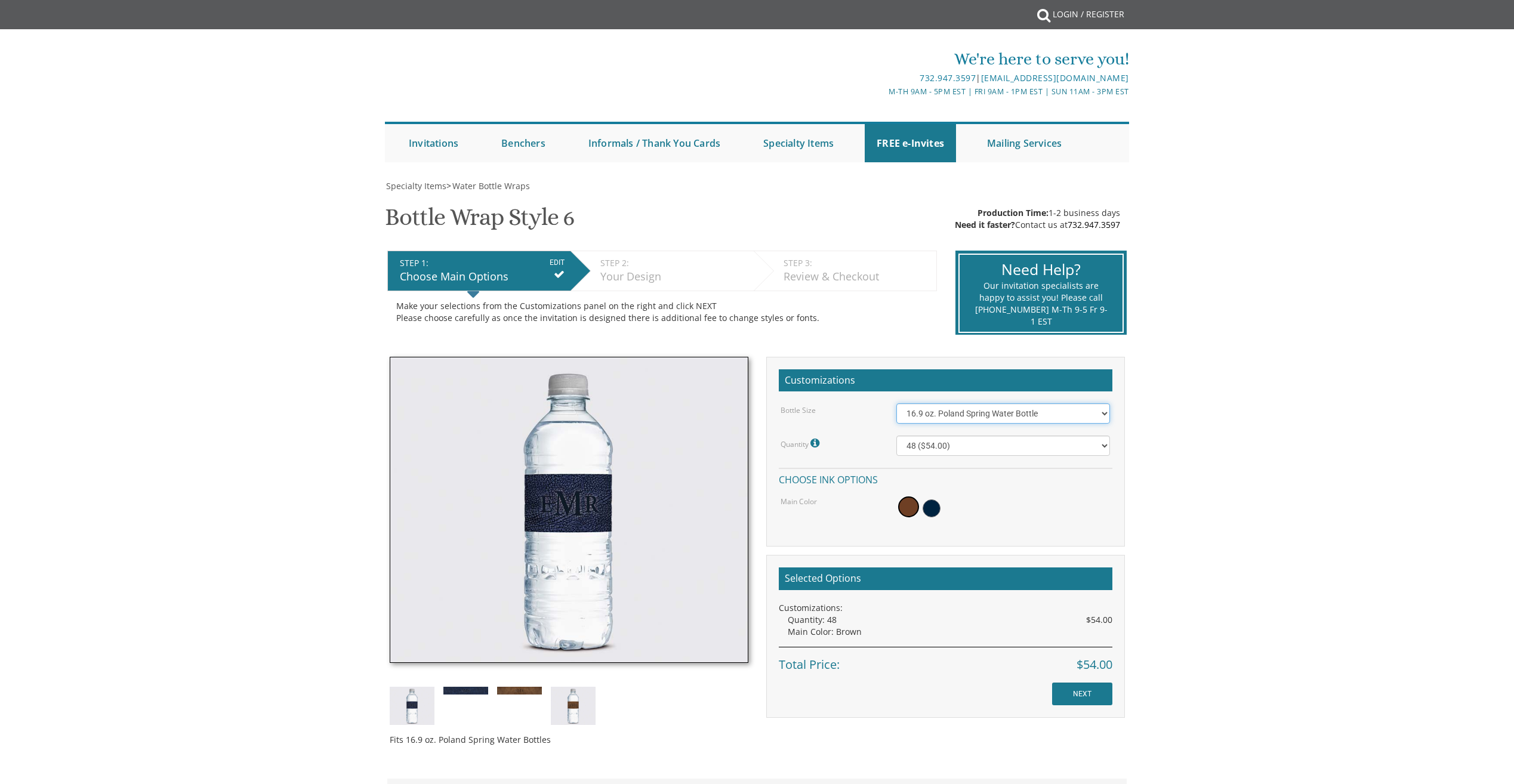
click at [944, 410] on select "16.9 oz. Poland Spring Water Bottle 13.5 oz. [PERSON_NAME] Water Bottle" at bounding box center [1003, 414] width 214 height 20
click at [1284, 436] on body "My Cart {{shoppingcart.totalQuantityDisplay}} Total: {{shoppingcart.subtotal}} …" at bounding box center [757, 624] width 1514 height 1249
drag, startPoint x: 967, startPoint y: 444, endPoint x: 996, endPoint y: 447, distance: 29.2
click at [967, 444] on select "48 ($54.00) 96 ($72.00) 144 ($99.00) 192 ($126.00)" at bounding box center [1003, 445] width 214 height 20
click at [896, 436] on select "48 ($54.00) 96 ($72.00) 144 ($99.00) 192 ($126.00)" at bounding box center [1003, 445] width 214 height 20
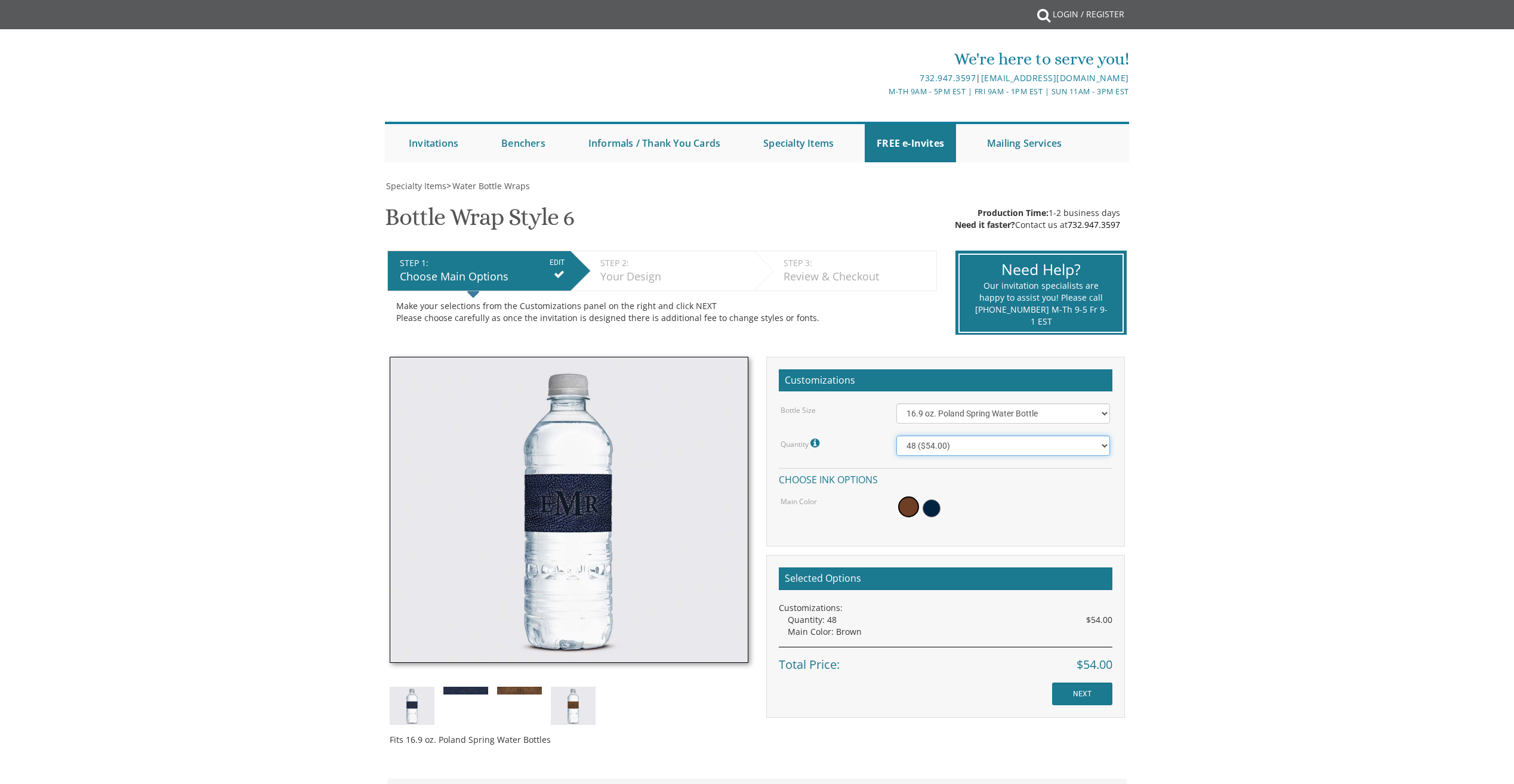
click at [989, 449] on select "48 ($54.00) 96 ($72.00) 144 ($99.00) 192 ($126.00)" at bounding box center [1003, 445] width 214 height 20
select select "96"
click at [896, 436] on select "48 ($54.00) 96 ($72.00) 144 ($99.00) 192 ($126.00)" at bounding box center [1003, 445] width 214 height 20
click at [976, 443] on select "48 ($54.00) 96 ($72.00) 144 ($99.00) 192 ($126.00)" at bounding box center [1003, 445] width 214 height 20
click at [896, 436] on select "48 ($54.00) 96 ($72.00) 144 ($99.00) 192 ($126.00)" at bounding box center [1003, 445] width 214 height 20
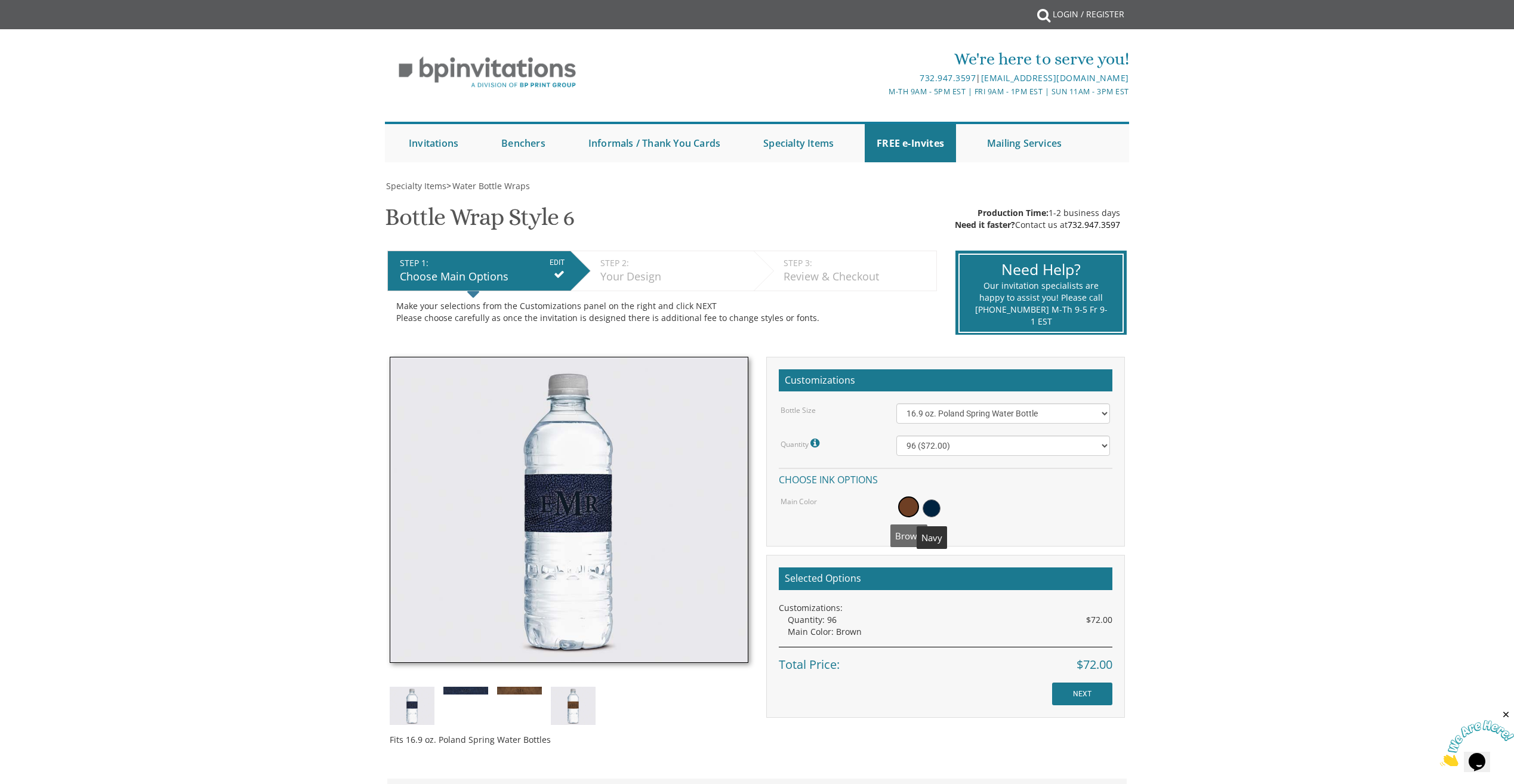
click at [906, 507] on span at bounding box center [909, 507] width 21 height 21
click at [914, 505] on span at bounding box center [909, 507] width 21 height 21
click at [911, 504] on span at bounding box center [909, 507] width 21 height 21
click at [911, 503] on span at bounding box center [909, 507] width 21 height 21
click at [522, 691] on img at bounding box center [519, 691] width 45 height 8
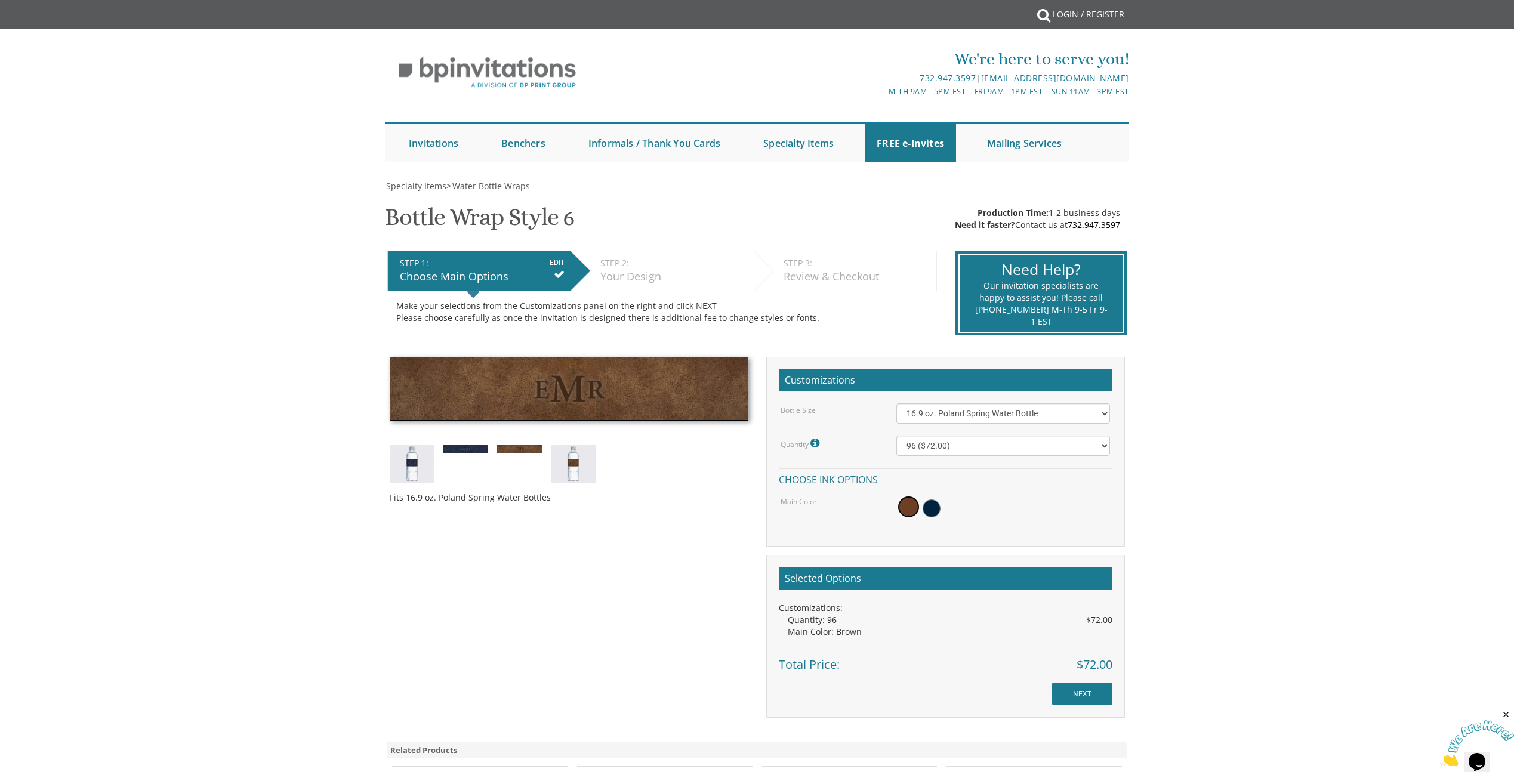
click at [464, 455] on div "Fits 16.9 oz. Poland Spring Water Bottles" at bounding box center [569, 435] width 377 height 156
click at [463, 450] on img at bounding box center [466, 449] width 45 height 8
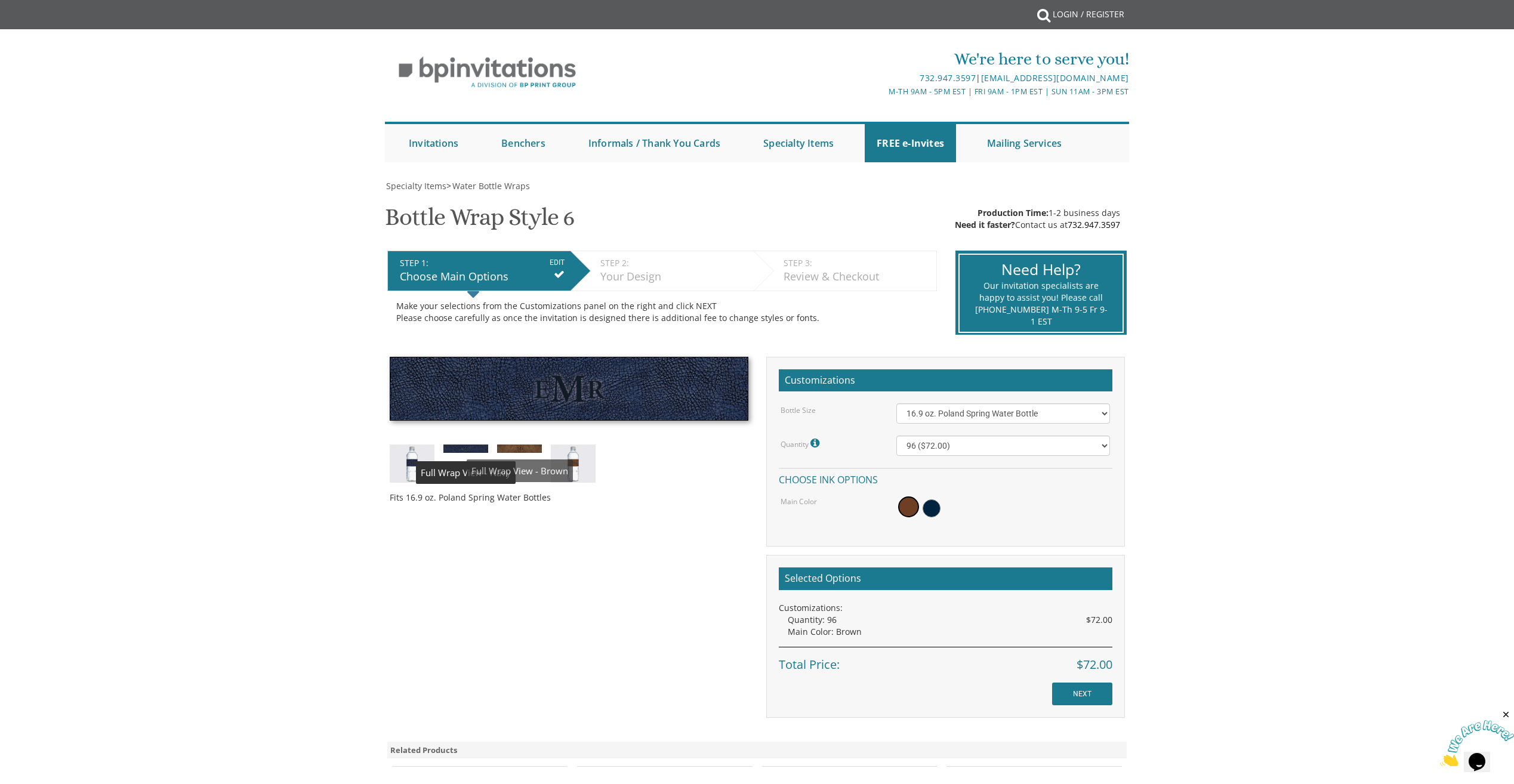
click at [506, 448] on img at bounding box center [519, 449] width 45 height 8
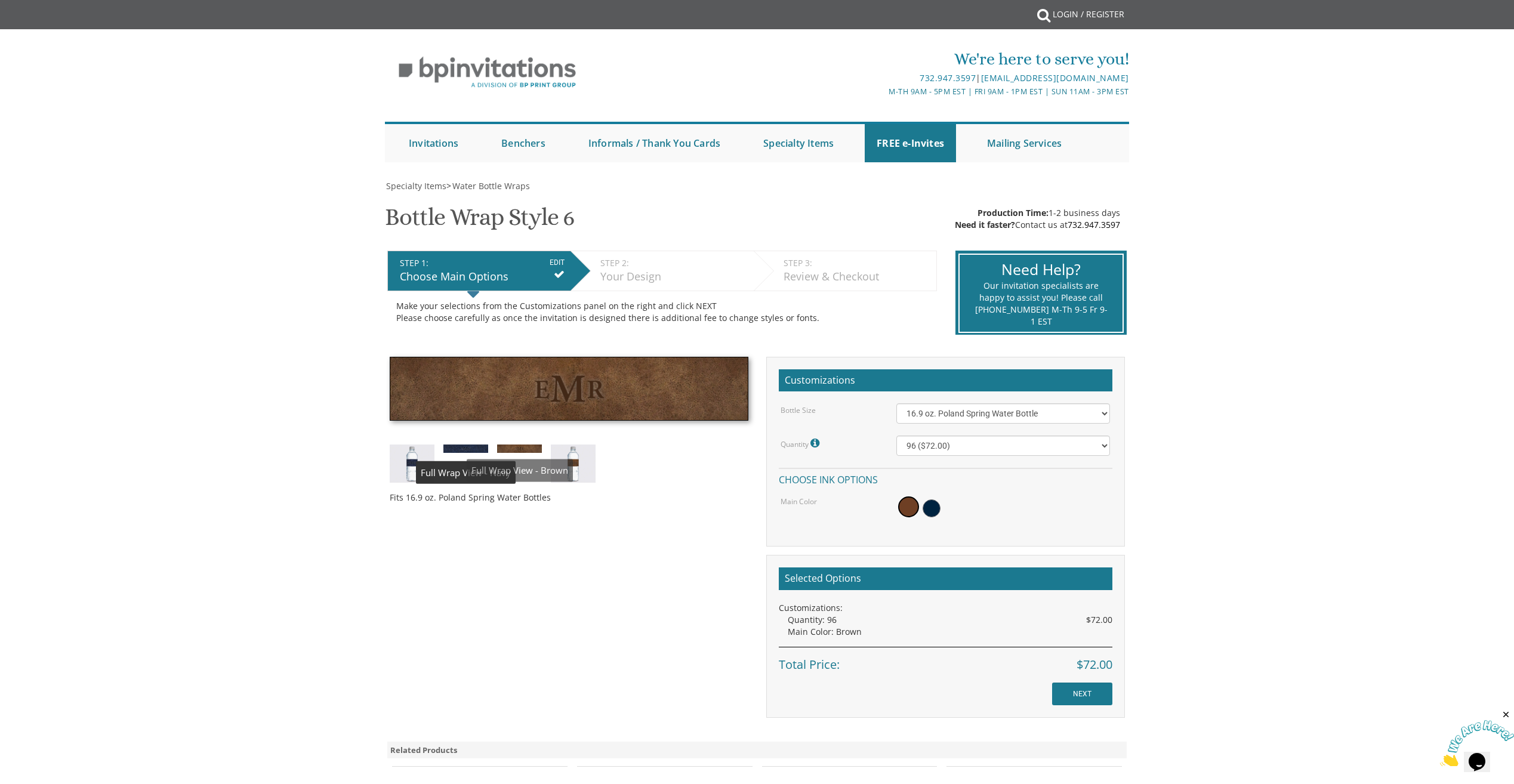
click at [458, 453] on div "Fits 16.9 oz. Poland Spring Water Bottles" at bounding box center [569, 435] width 377 height 156
click at [471, 448] on img at bounding box center [466, 449] width 45 height 8
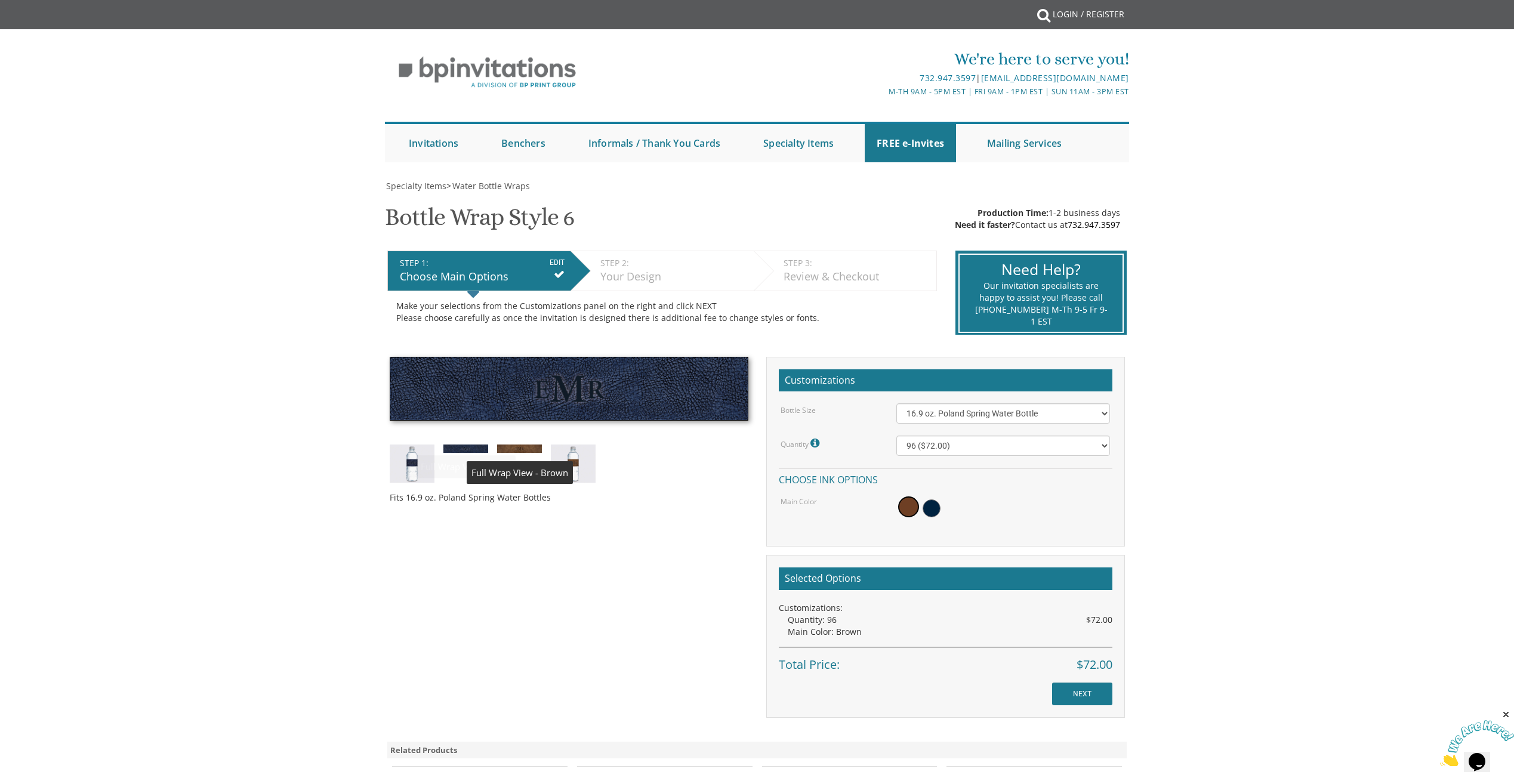
click at [502, 449] on img at bounding box center [519, 449] width 45 height 8
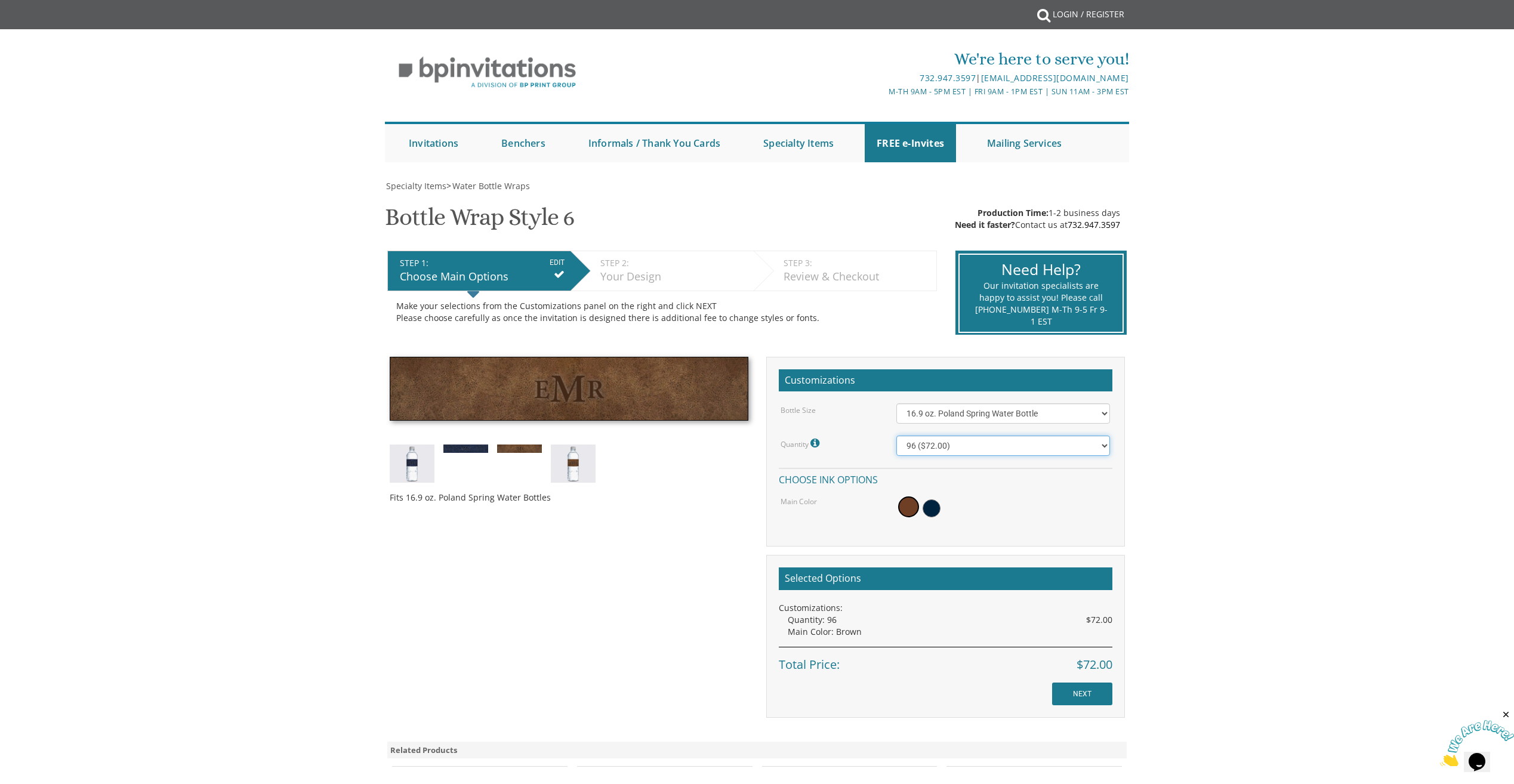
click at [988, 436] on select "48 ($54.00) 96 ($72.00) 144 ($99.00) 192 ($126.00)" at bounding box center [1003, 445] width 214 height 20
click at [986, 445] on select "48 ($54.00) 96 ($72.00) 144 ($99.00) 192 ($126.00)" at bounding box center [1003, 445] width 214 height 20
click at [986, 446] on select "48 ($54.00) 96 ($72.00) 144 ($99.00) 192 ($126.00)" at bounding box center [1003, 445] width 214 height 20
click at [1253, 436] on body "My Cart {{shoppingcart.totalQuantityDisplay}} Total: {{shoppingcart.subtotal}} …" at bounding box center [757, 605] width 1514 height 1211
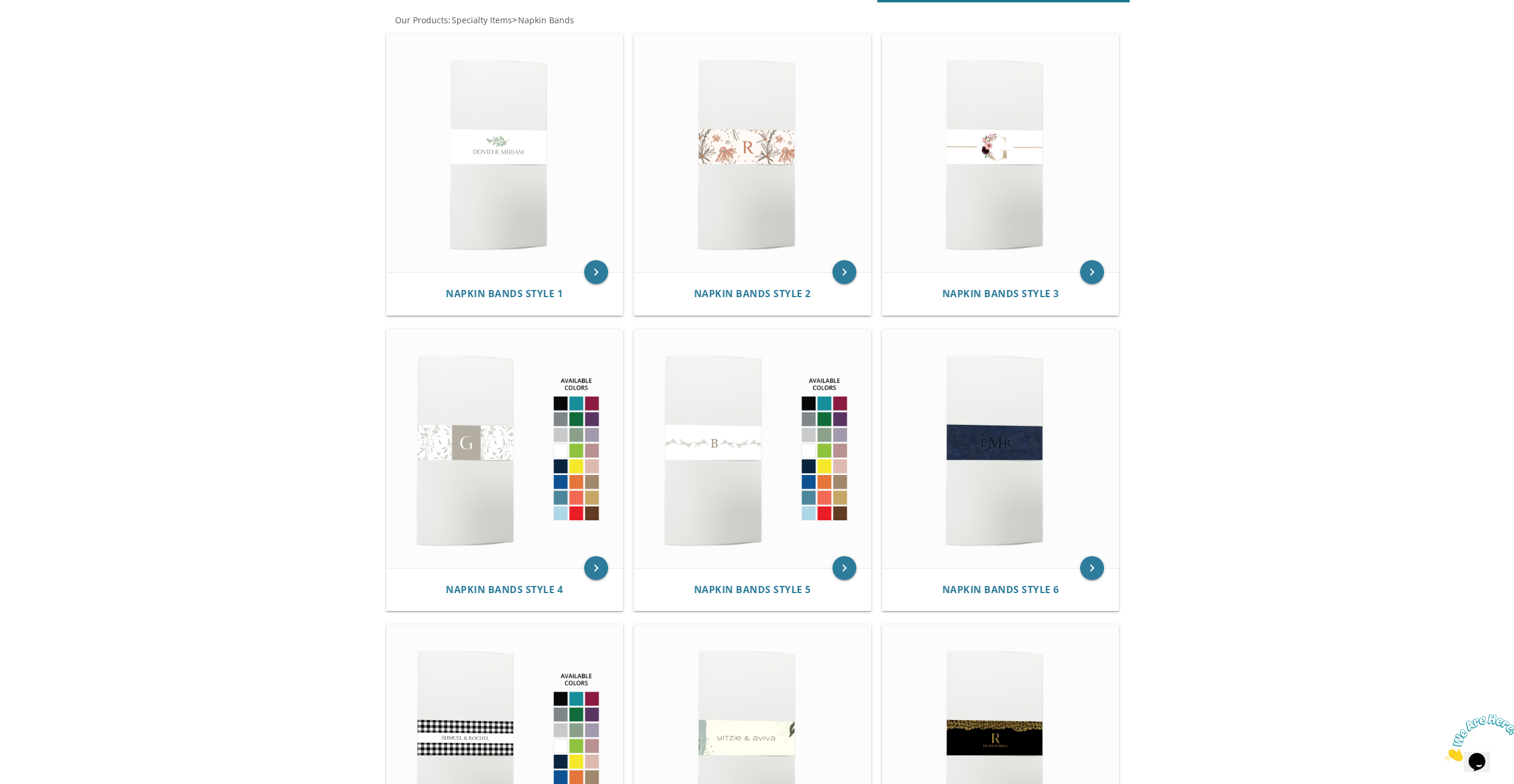
scroll to position [239, 0]
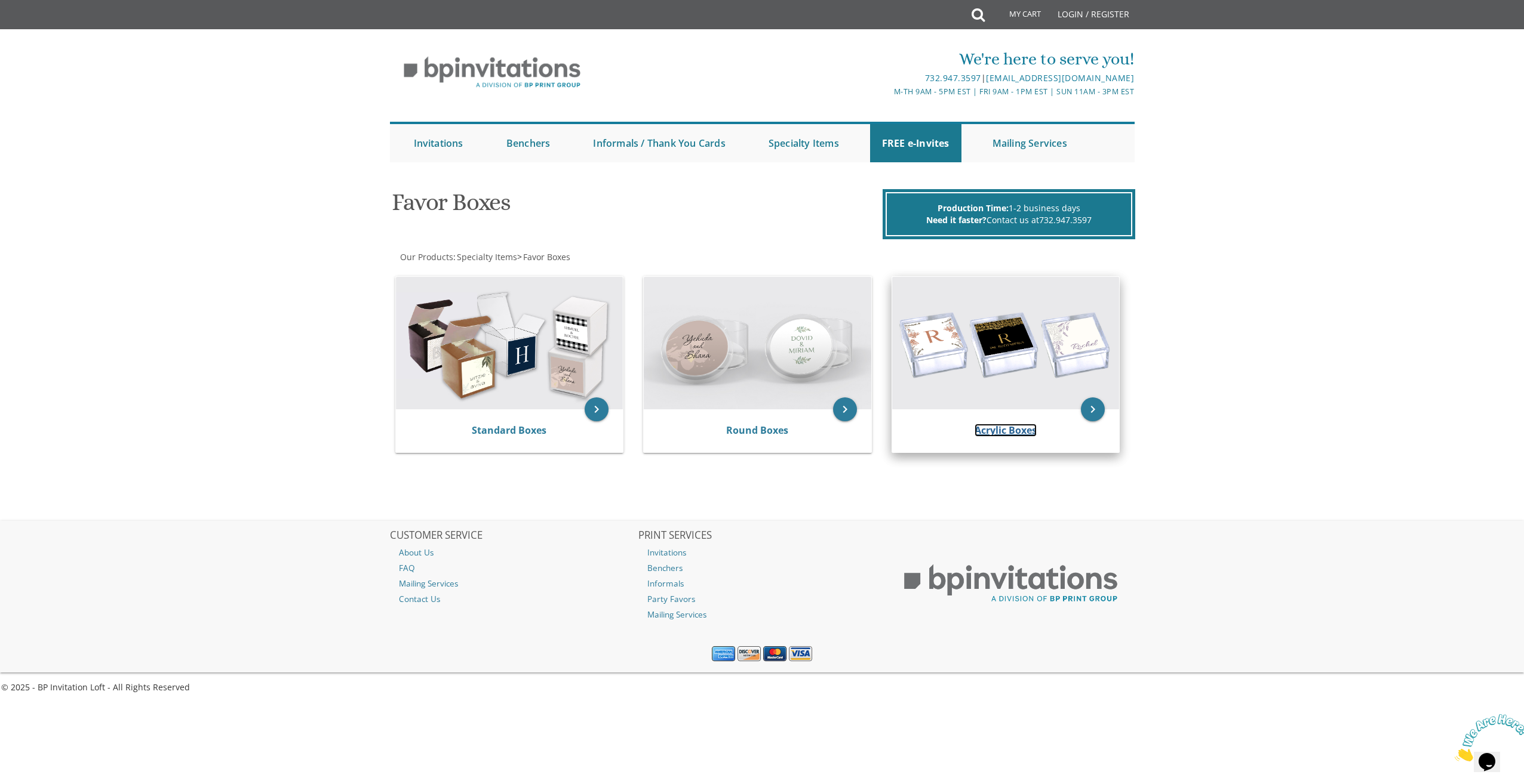
click at [1025, 426] on link "Acrylic Boxes" at bounding box center [1005, 430] width 62 height 13
click at [1093, 407] on icon "keyboard_arrow_right" at bounding box center [1092, 409] width 24 height 24
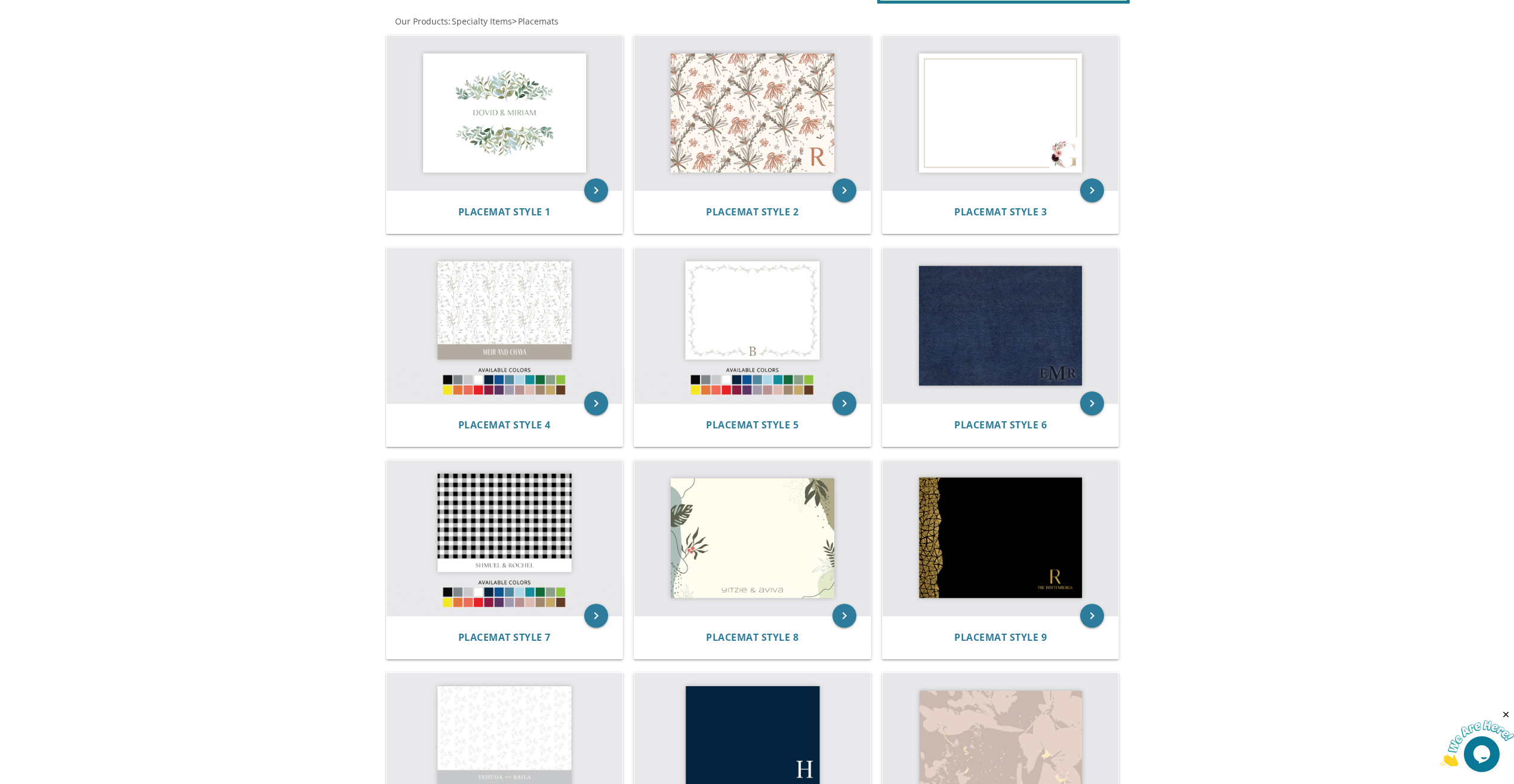
scroll to position [239, 0]
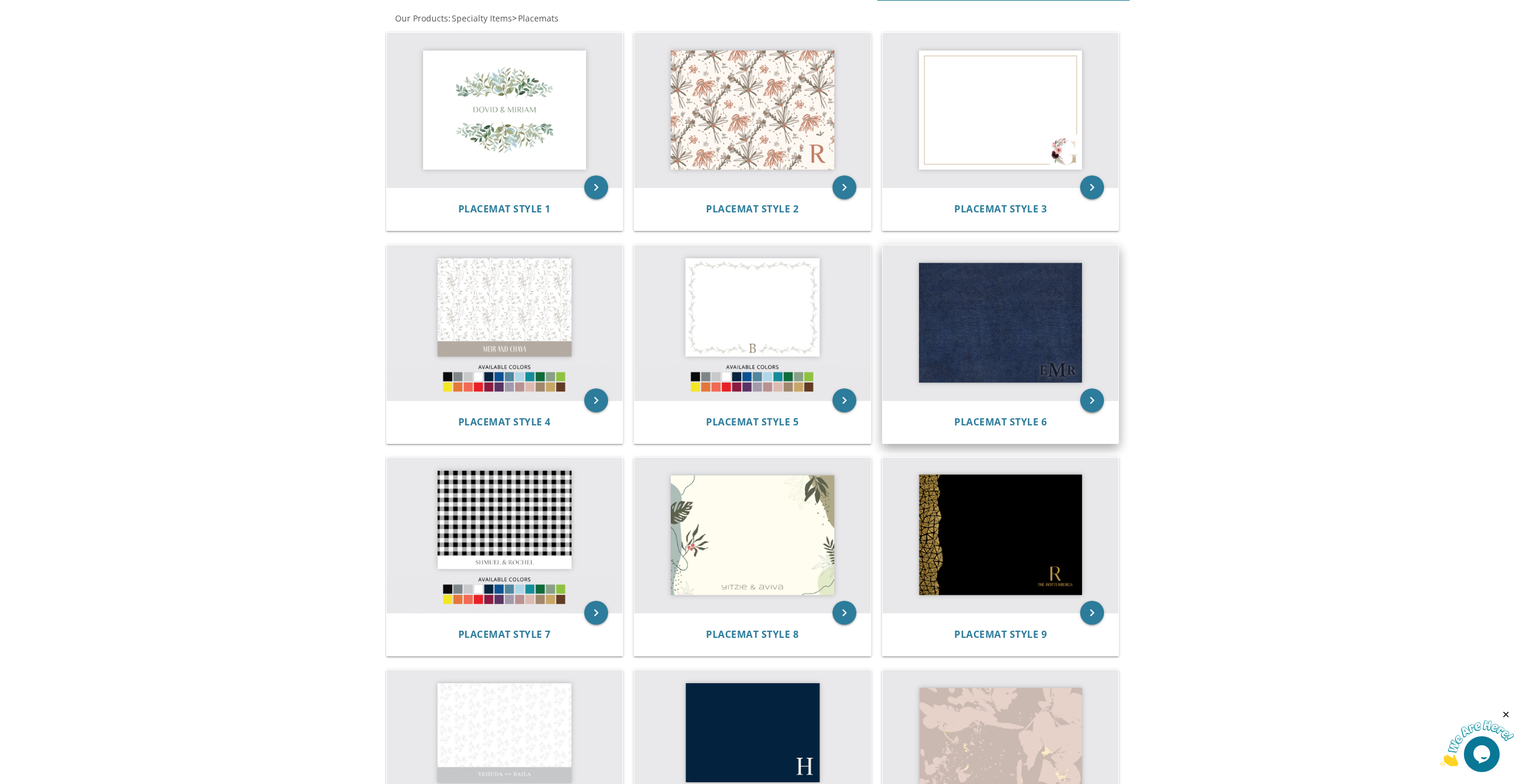
drag, startPoint x: 988, startPoint y: 429, endPoint x: 1100, endPoint y: 408, distance: 114.0
click at [988, 429] on div "Placemat Style 6" at bounding box center [1001, 422] width 237 height 43
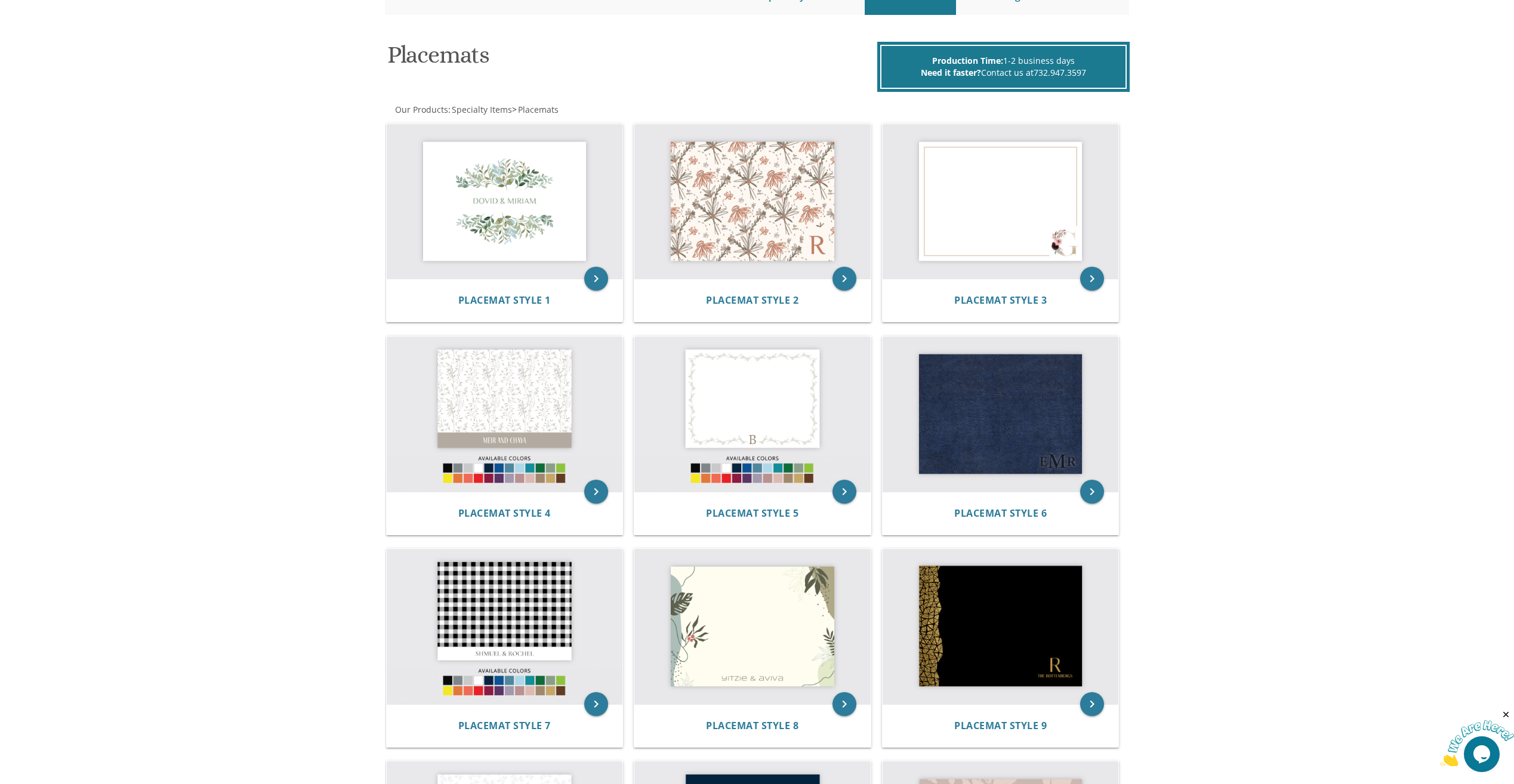
scroll to position [119, 0]
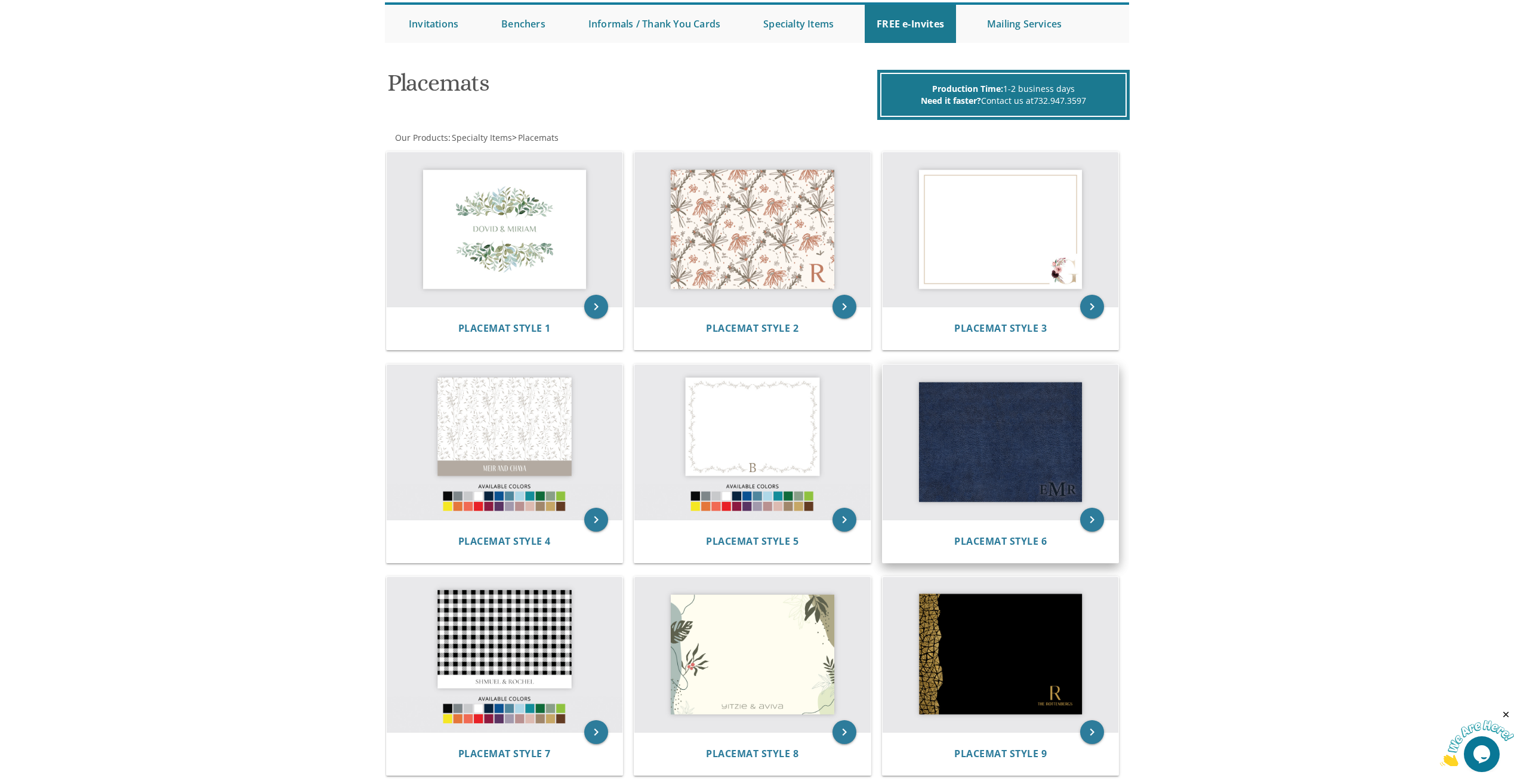
click at [1009, 514] on img at bounding box center [1001, 442] width 237 height 155
drag, startPoint x: 1037, startPoint y: 427, endPoint x: 1060, endPoint y: 392, distance: 41.9
click at [1038, 427] on img at bounding box center [1001, 442] width 237 height 155
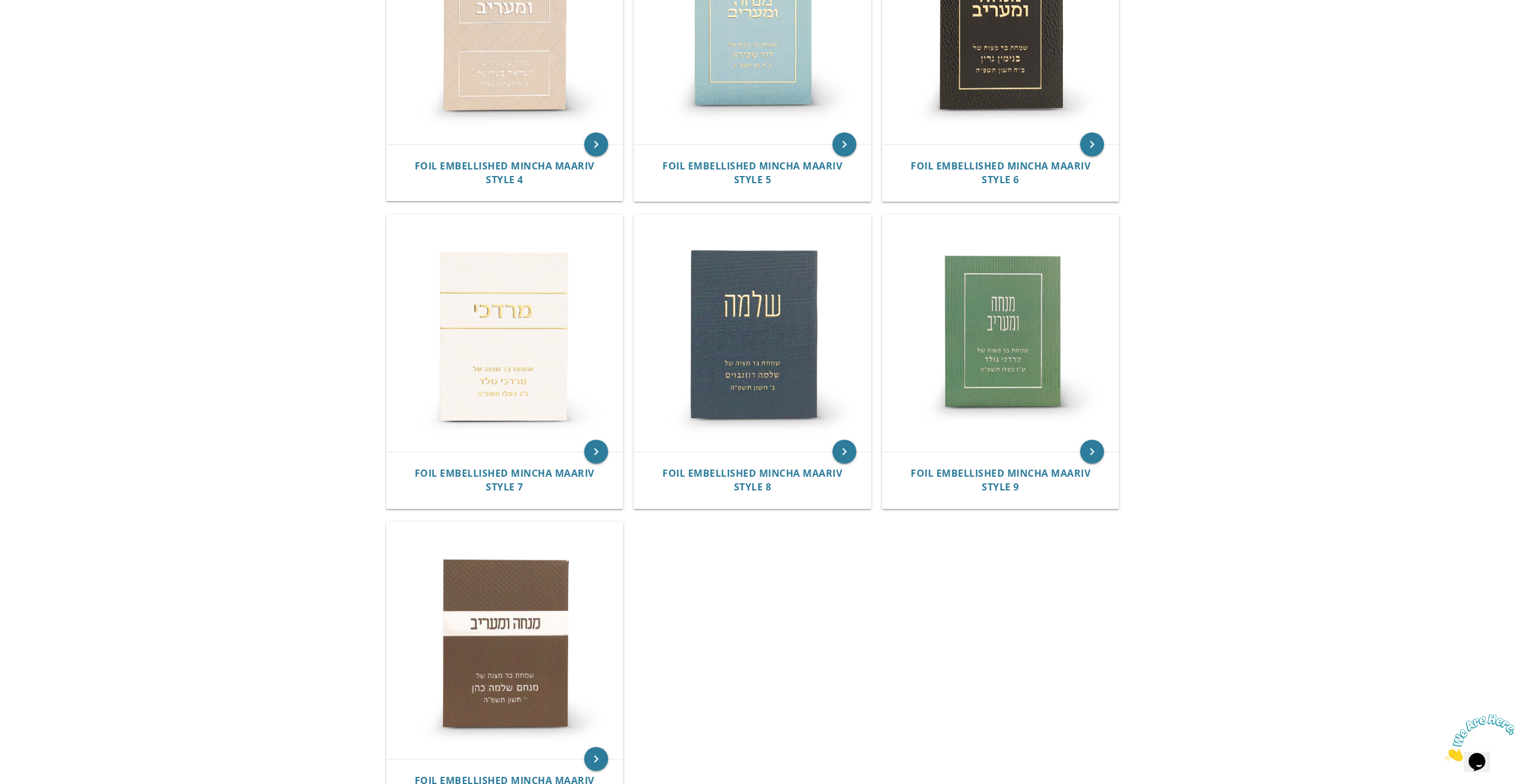
scroll to position [656, 0]
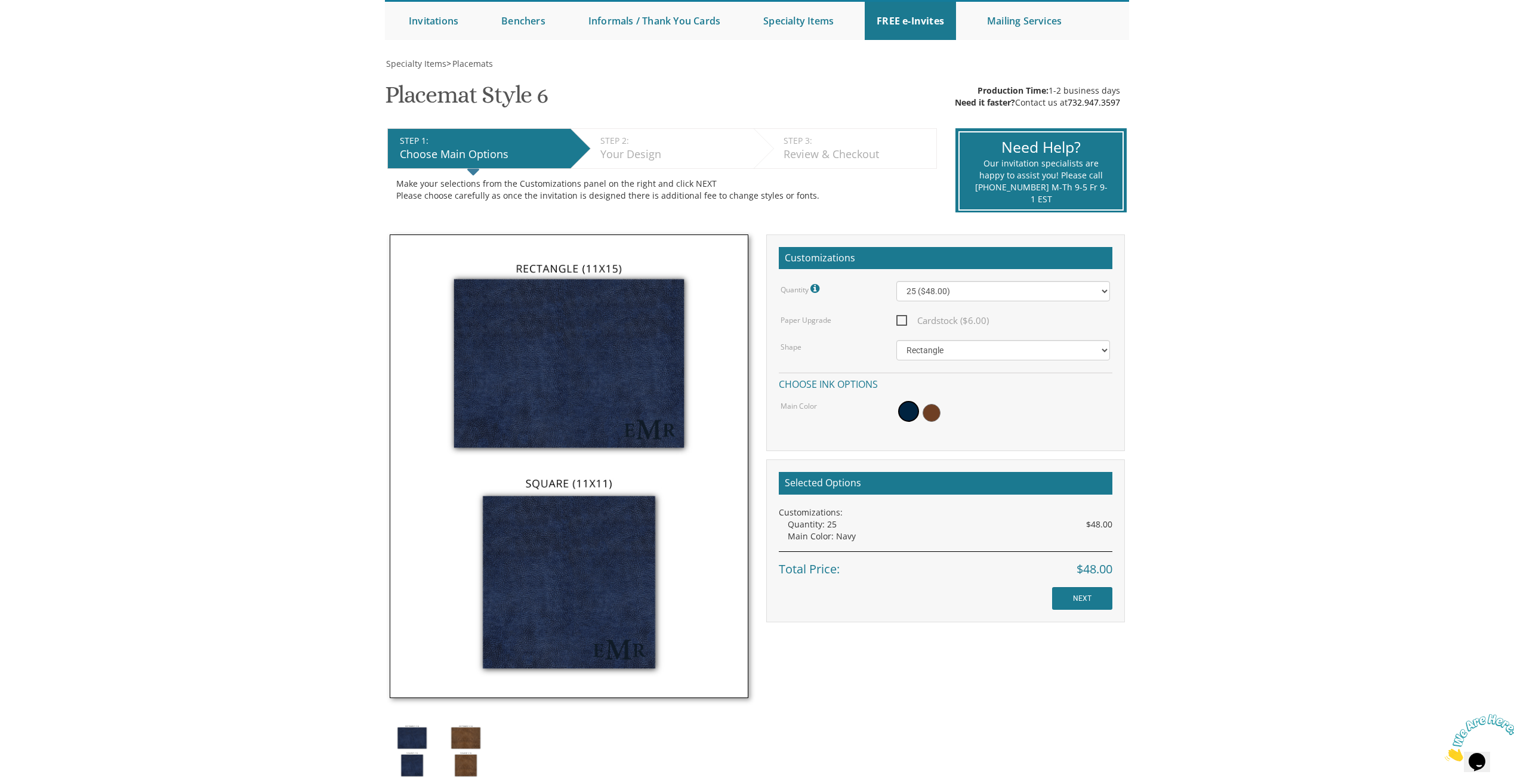
scroll to position [119, 0]
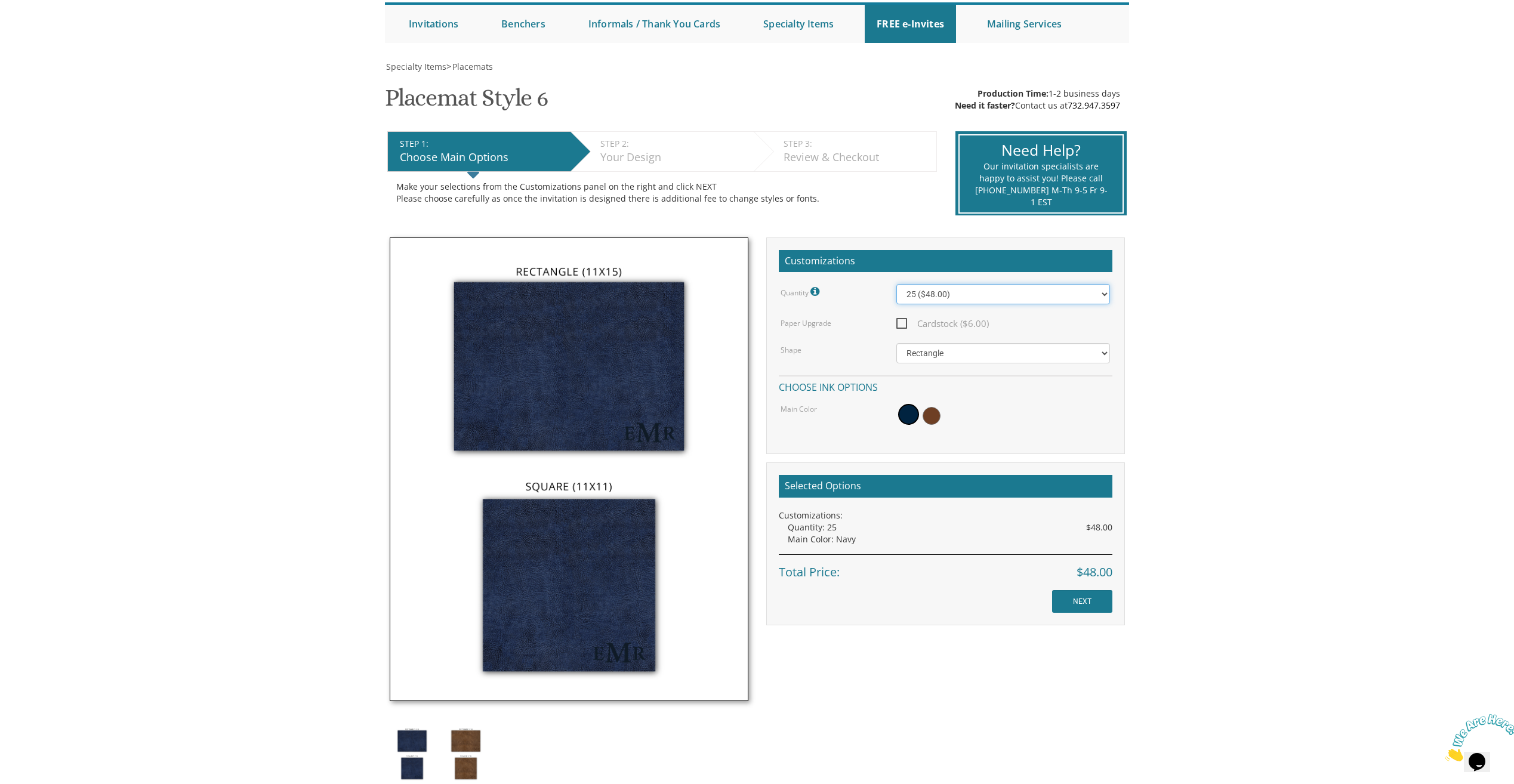
click at [968, 295] on select "25 ($48.00) 30 ($53.00) 35 ($58.00) 40 ($63.00) 45 ($68.00) 50 ($73.00) 55 ($78…" at bounding box center [1003, 294] width 214 height 20
select select "35"
click at [896, 284] on select "25 ($48.00) 30 ($53.00) 35 ($58.00) 40 ($63.00) 45 ($68.00) 50 ($73.00) 55 ($78…" at bounding box center [1003, 294] width 214 height 20
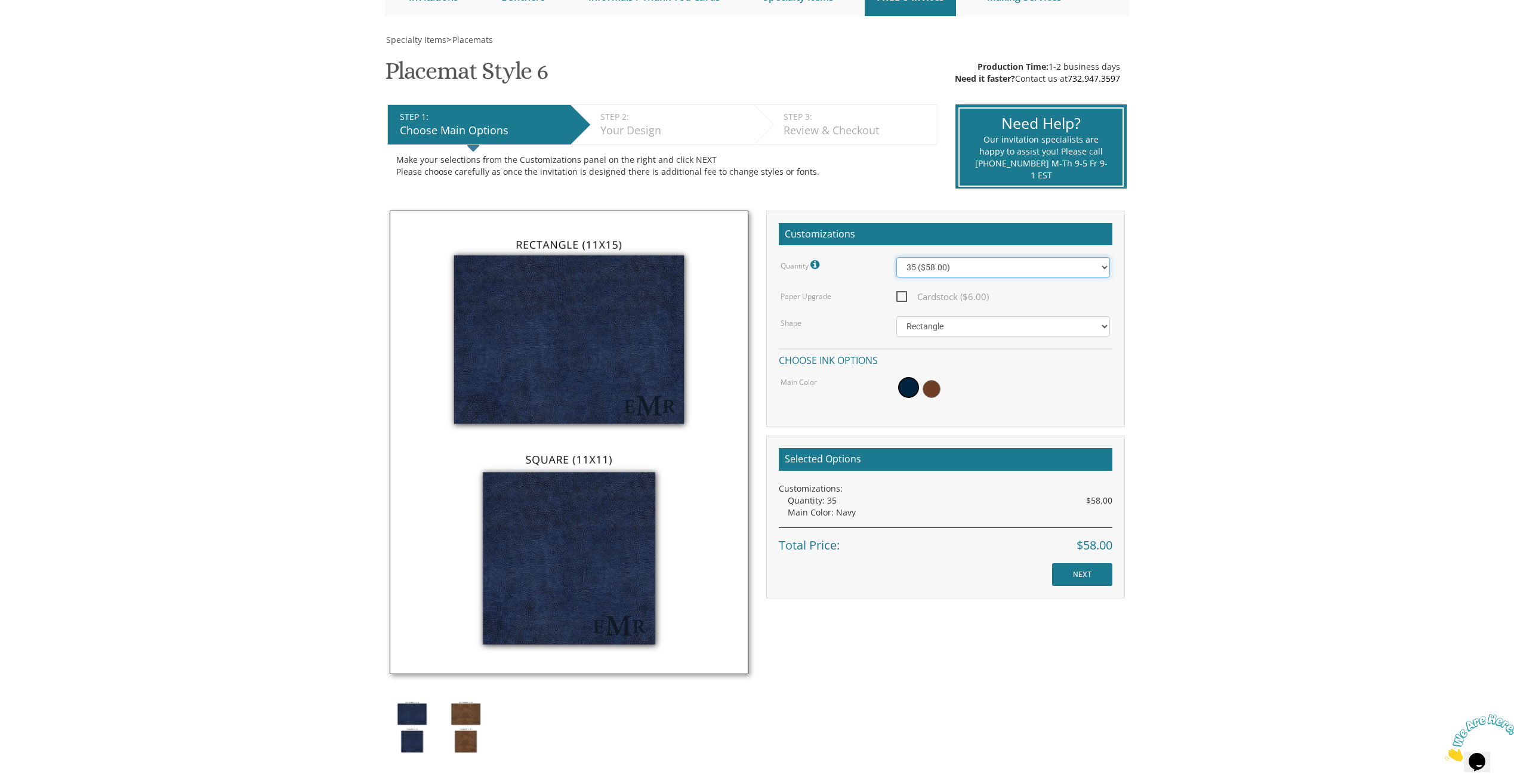
scroll to position [179, 0]
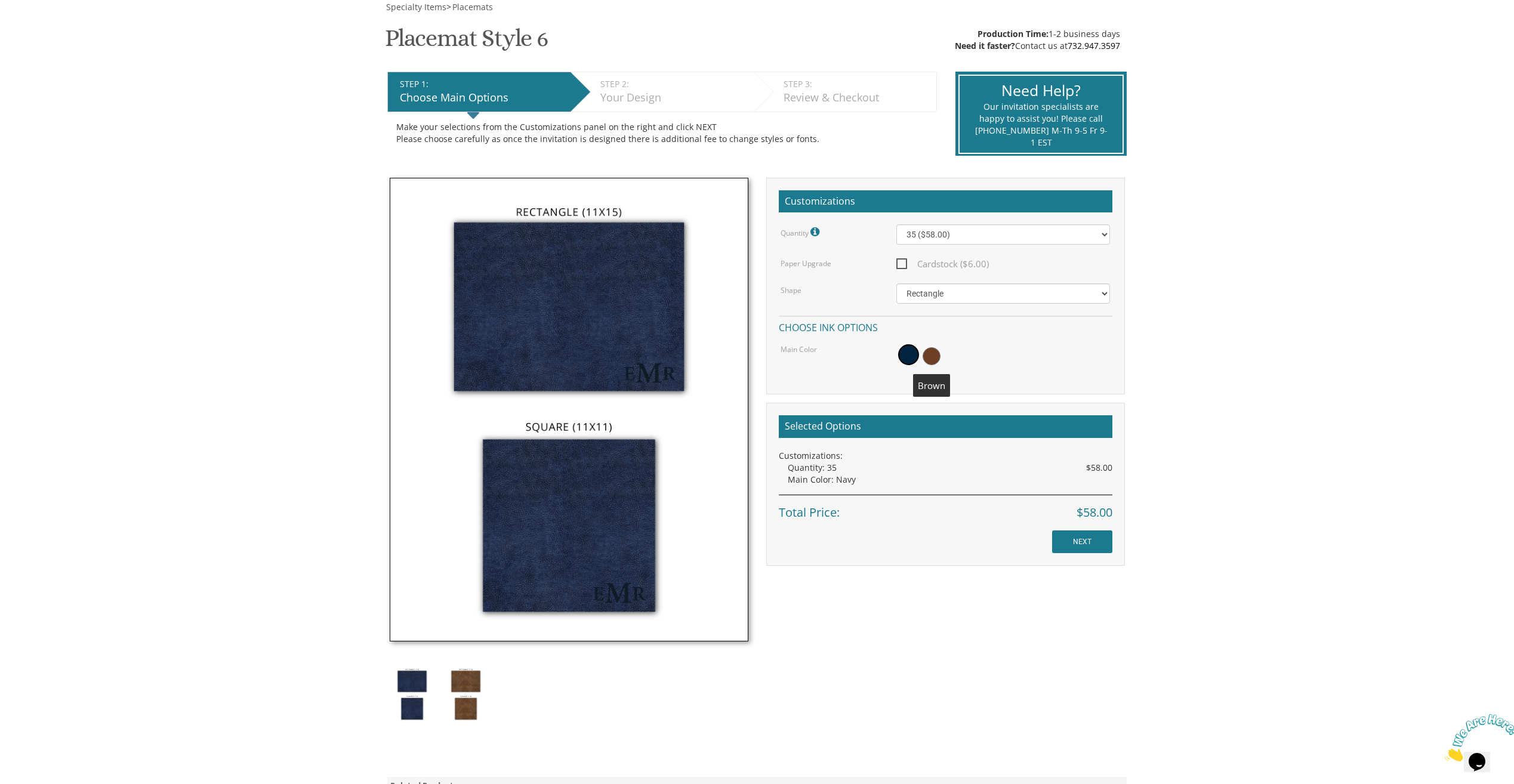
click at [934, 358] on span at bounding box center [932, 356] width 18 height 18
click at [968, 239] on select "25 ($48.00) 30 ($53.00) 35 ($58.00) 40 ($63.00) 45 ($68.00) 50 ($73.00) 55 ($78…" at bounding box center [1003, 234] width 214 height 20
click at [896, 224] on select "25 ($48.00) 30 ($53.00) 35 ($58.00) 40 ($63.00) 45 ($68.00) 50 ($73.00) 55 ($78…" at bounding box center [1003, 234] width 214 height 20
click at [932, 355] on span at bounding box center [930, 355] width 21 height 21
click at [932, 361] on span at bounding box center [930, 355] width 21 height 21
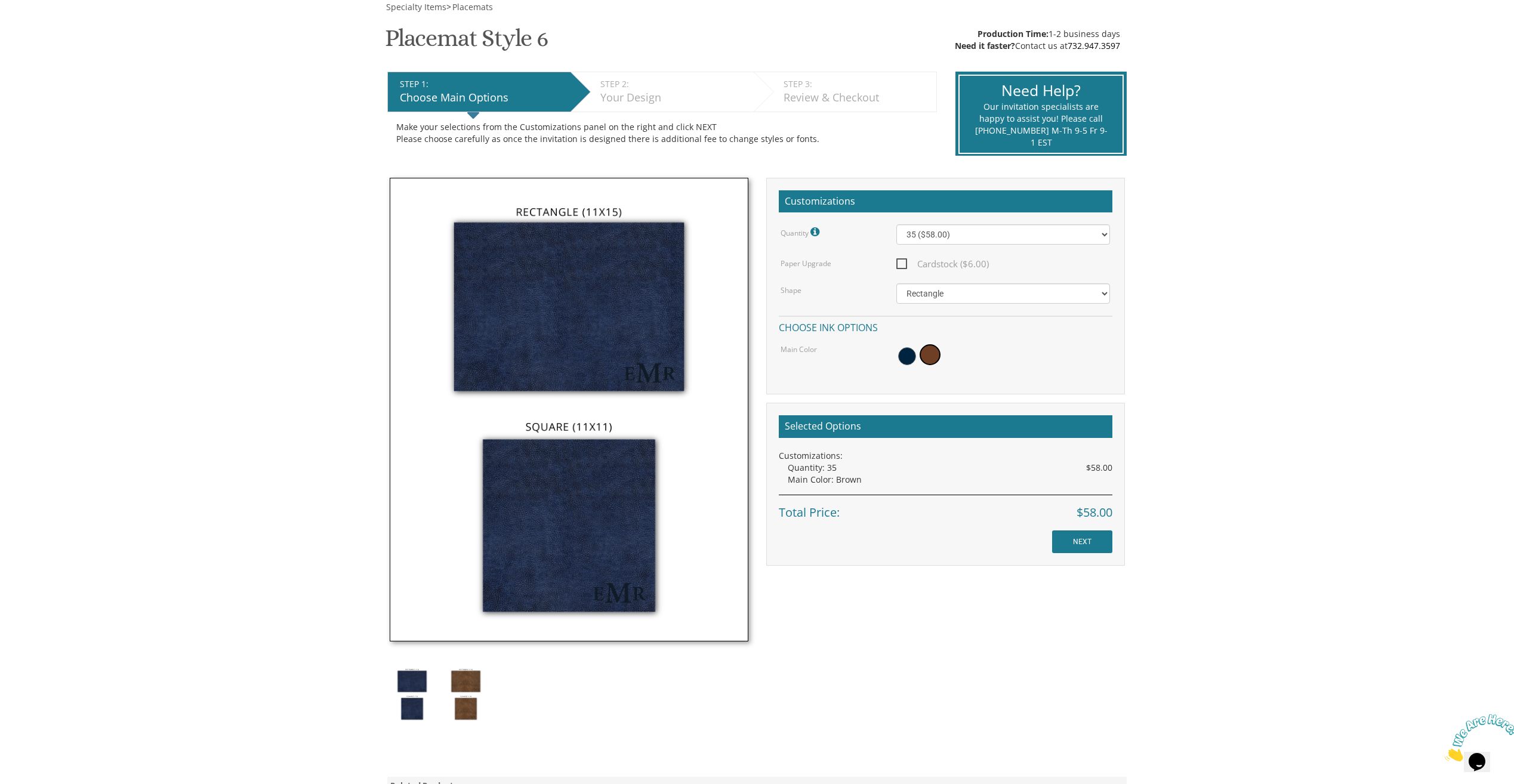
drag, startPoint x: 1077, startPoint y: 374, endPoint x: 1085, endPoint y: 369, distance: 9.4
click at [1079, 371] on div "Customizations Quantity Please note: Quantities may be modified after order com…" at bounding box center [946, 286] width 359 height 218
drag, startPoint x: 934, startPoint y: 350, endPoint x: 899, endPoint y: 363, distance: 37.3
click at [934, 350] on span at bounding box center [930, 355] width 21 height 21
click at [988, 246] on div "Quantity Please note: Quantities may be modified after order completion. For we…" at bounding box center [946, 297] width 334 height 146
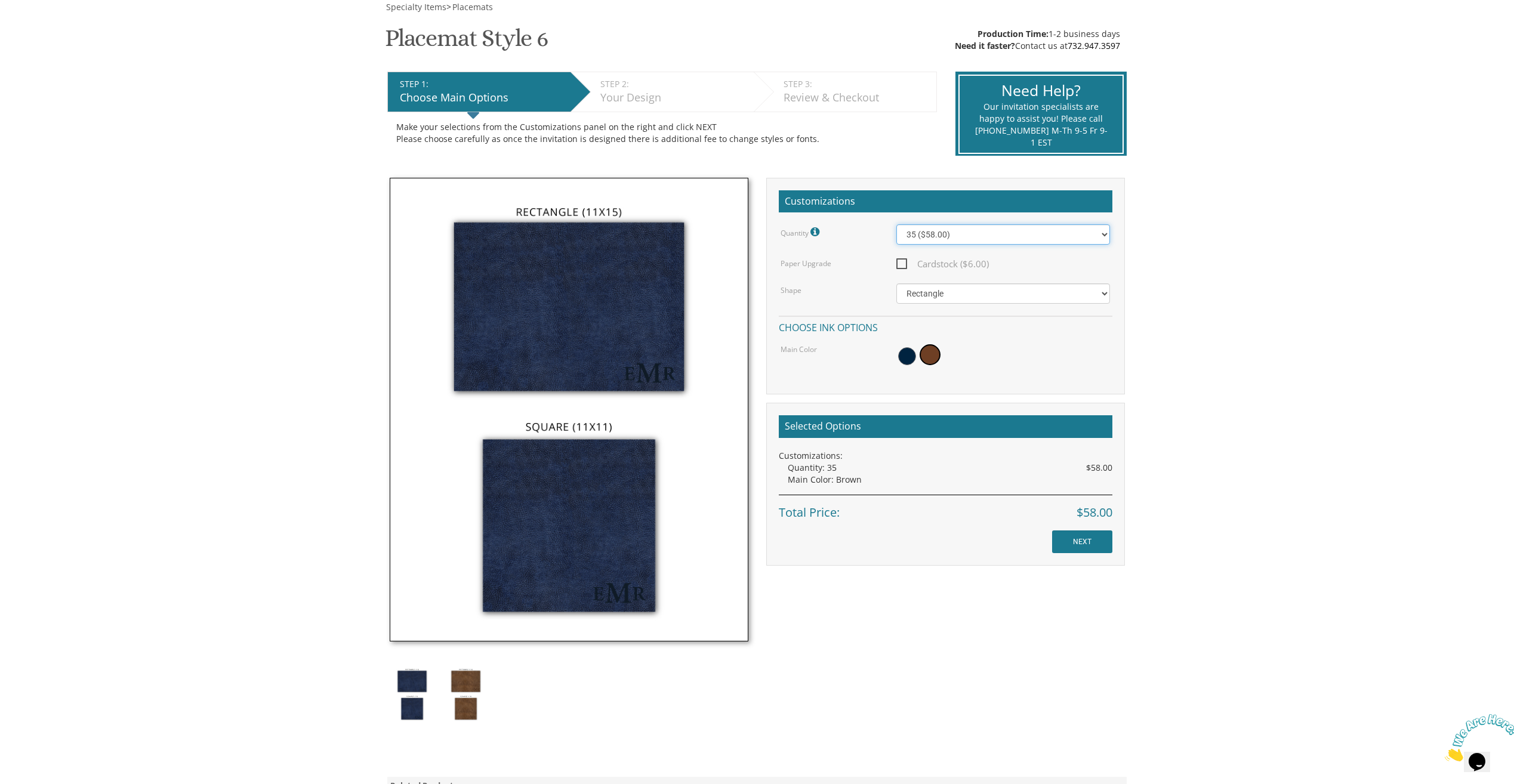
click at [988, 239] on select "25 ($48.00) 30 ($53.00) 35 ($58.00) 40 ($63.00) 45 ($68.00) 50 ($73.00) 55 ($78…" at bounding box center [1003, 234] width 214 height 20
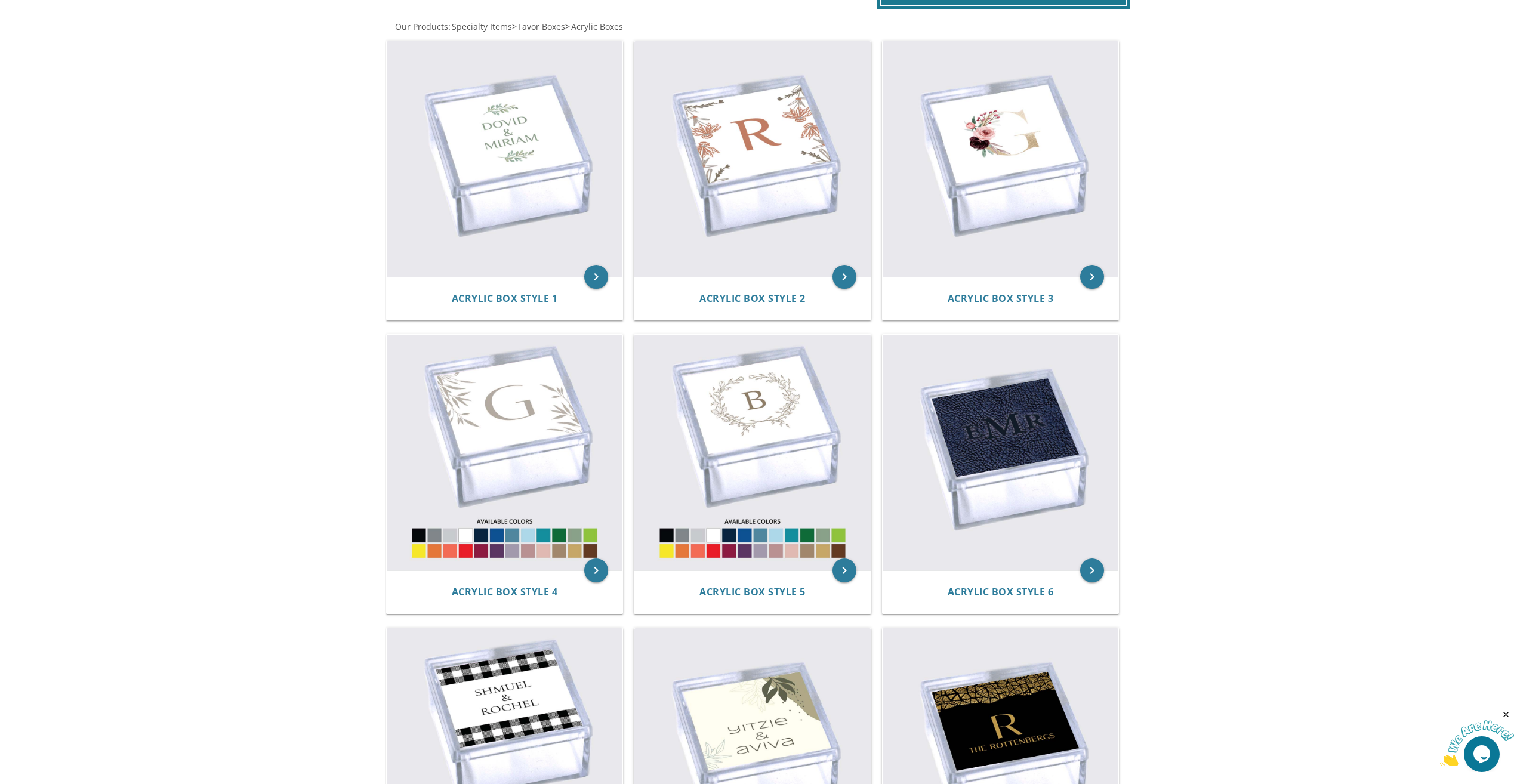
scroll to position [299, 0]
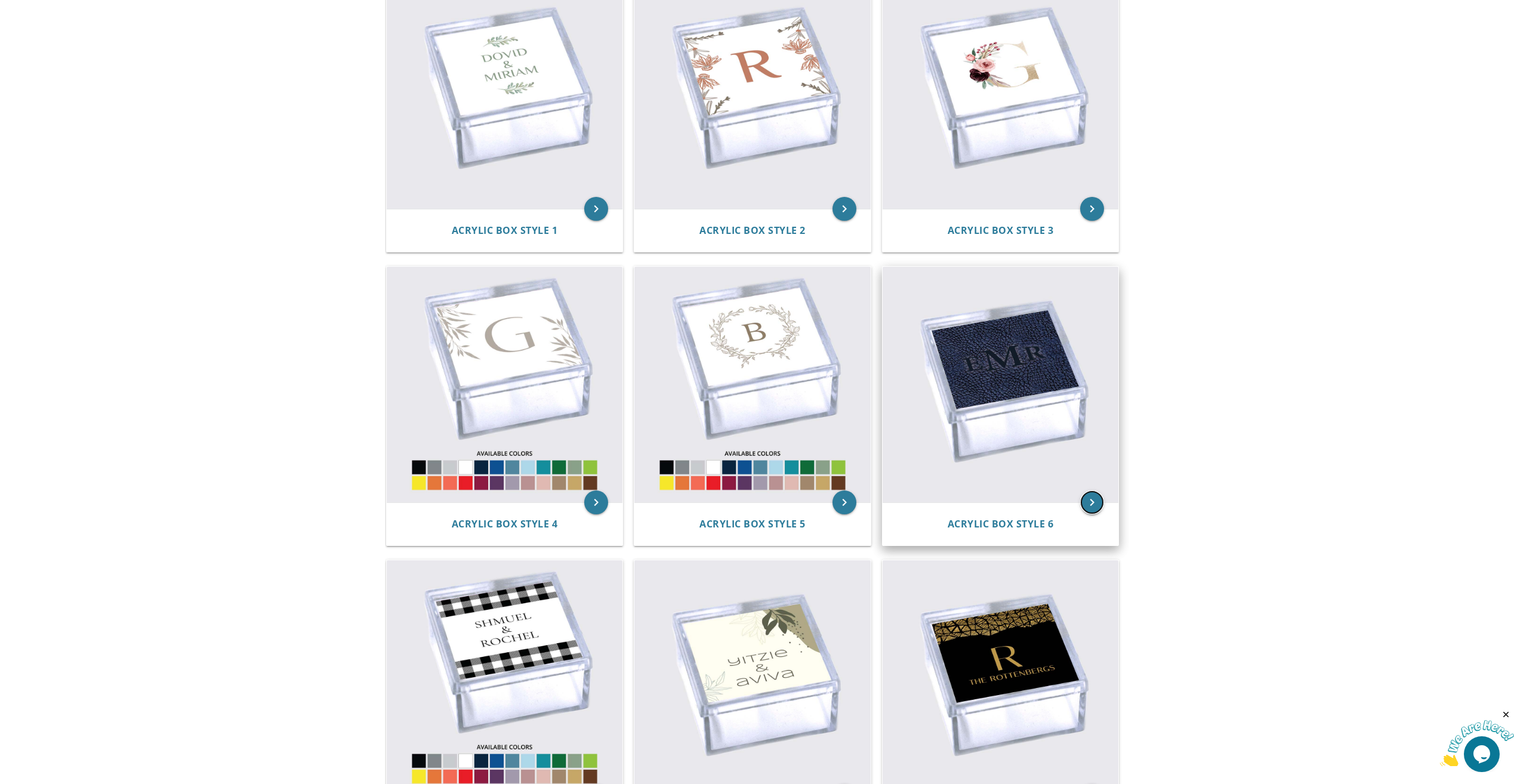
click at [1088, 505] on icon "keyboard_arrow_right" at bounding box center [1092, 502] width 24 height 24
click at [1082, 502] on icon "keyboard_arrow_right" at bounding box center [1092, 502] width 24 height 24
click at [1096, 503] on icon "keyboard_arrow_right" at bounding box center [1092, 502] width 24 height 24
click at [1028, 527] on span "Acrylic Box Style 6" at bounding box center [1000, 523] width 106 height 13
click at [1089, 499] on icon "keyboard_arrow_right" at bounding box center [1092, 502] width 24 height 24
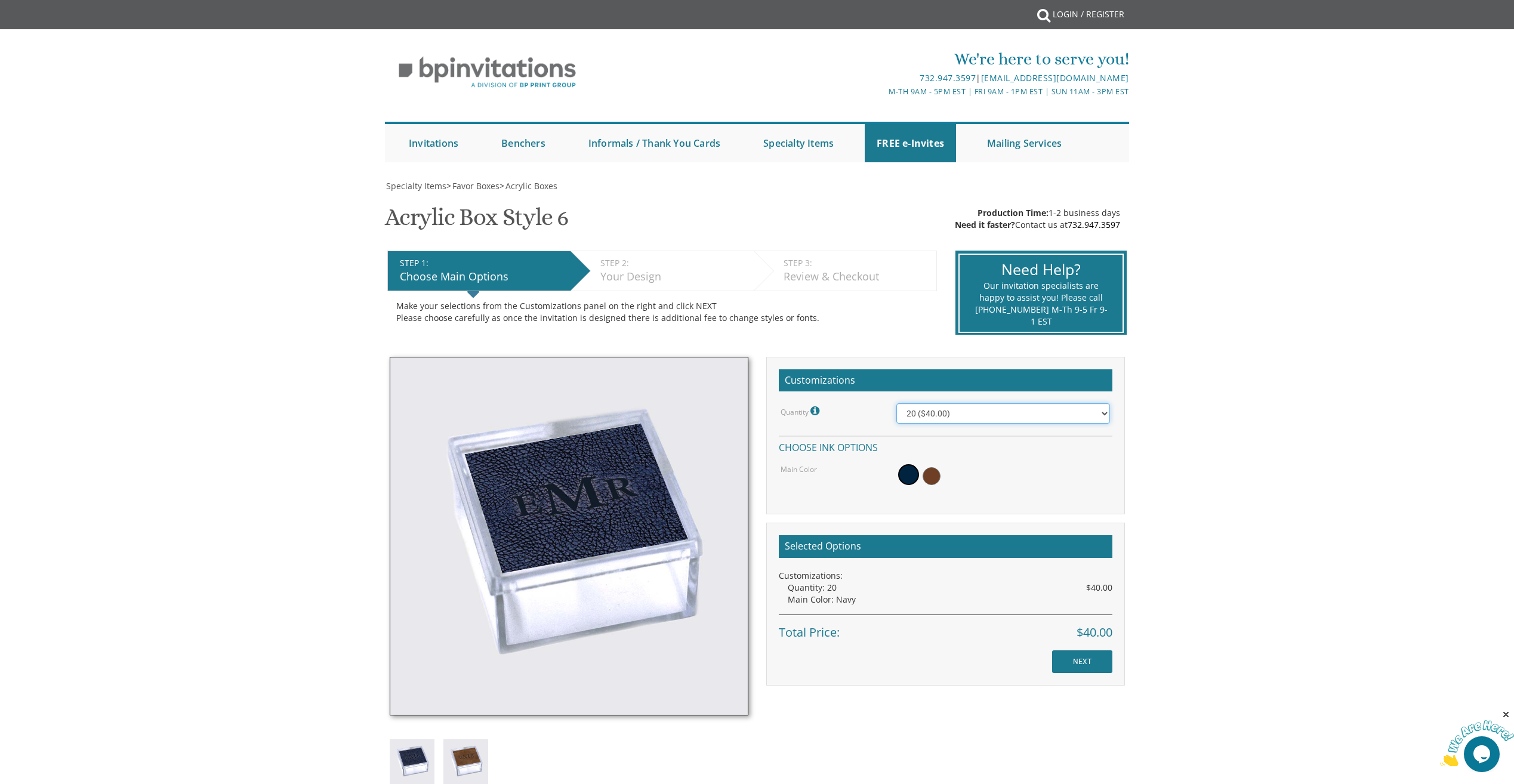
click at [984, 414] on select "20 ($40.00) 40 ($58.00) 60 ($70.00) 80 ($80.00) 100 ($90.00)" at bounding box center [1003, 414] width 214 height 20
click at [1249, 465] on body "My Cart {{shoppingcart.totalQuantityDisplay}} Total: {{shoppingcart.subtotal}} …" at bounding box center [757, 685] width 1514 height 1370
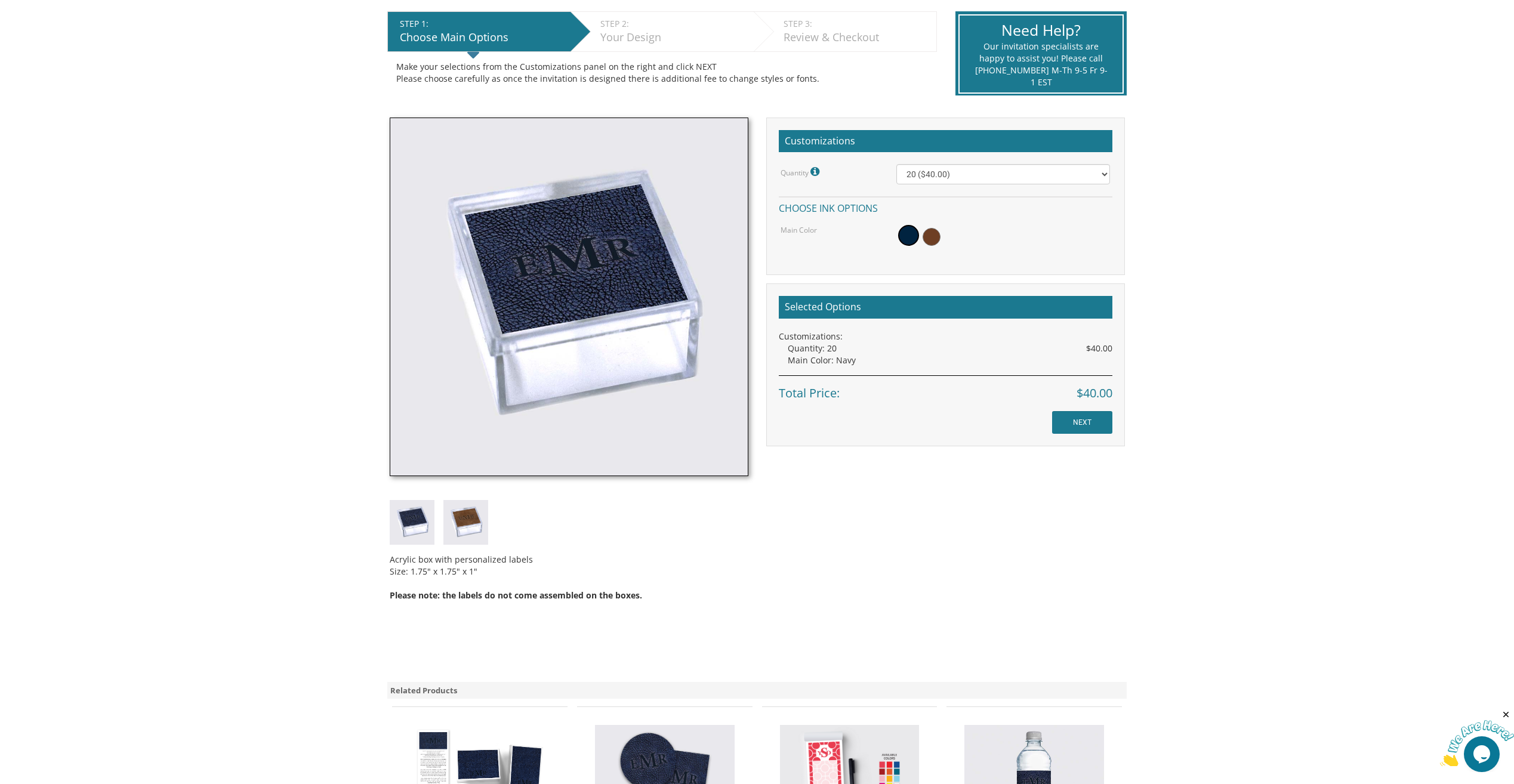
scroll to position [239, 0]
click at [938, 232] on span at bounding box center [932, 237] width 18 height 18
click at [973, 177] on select "20 ($40.00) 40 ($58.00) 60 ($70.00) 80 ($80.00) 100 ($90.00)" at bounding box center [1003, 174] width 214 height 20
click at [1150, 184] on body "My Cart {{shoppingcart.totalQuantityDisplay}} Total: {{shoppingcart.subtotal}} …" at bounding box center [757, 446] width 1514 height 1370
